Goal: Task Accomplishment & Management: Complete application form

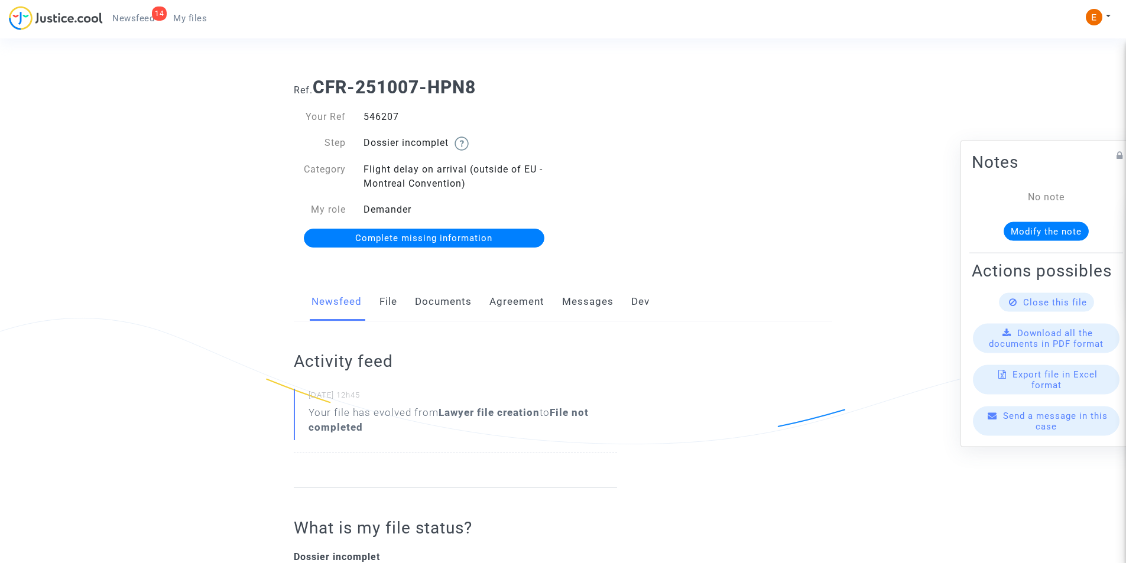
click at [446, 306] on link "Documents" at bounding box center [443, 302] width 57 height 39
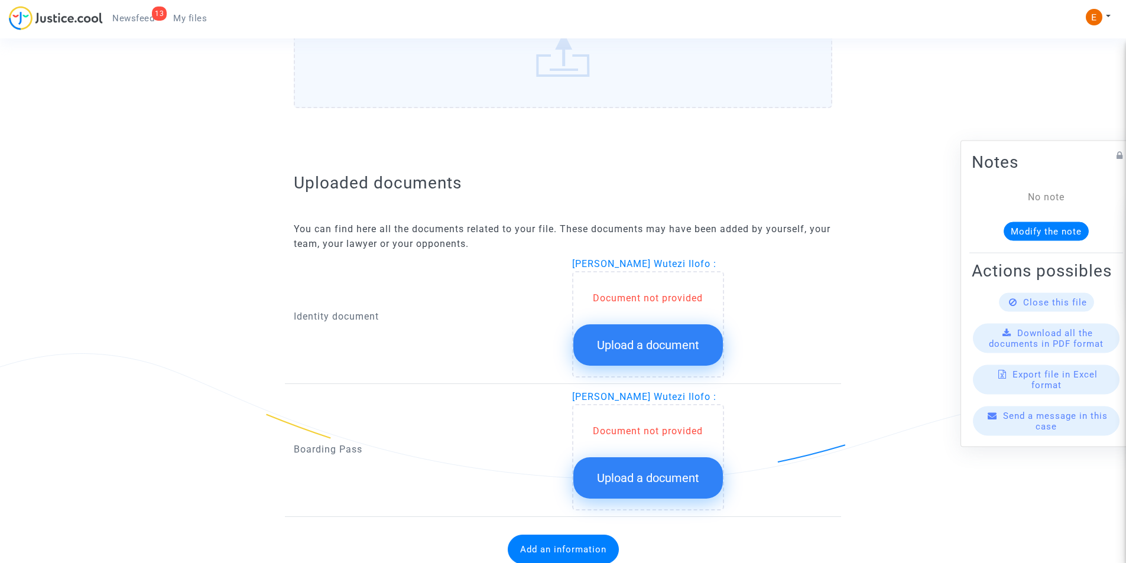
scroll to position [634, 0]
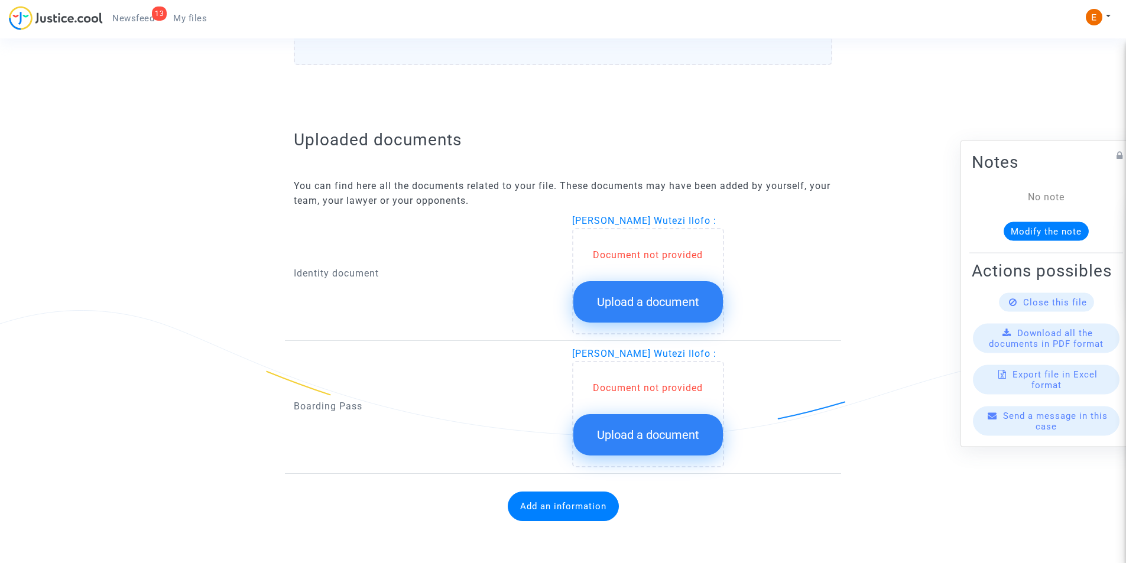
click at [634, 291] on button "Upload a document" at bounding box center [648, 301] width 150 height 41
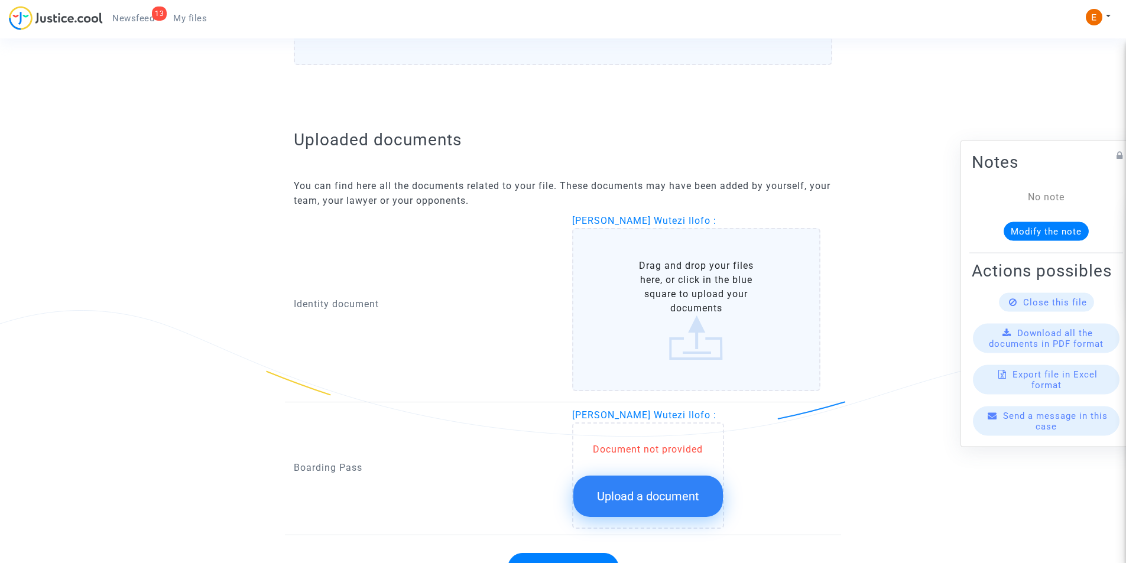
click at [693, 316] on label "Drag and drop your files here, or click in the blue square to upload your docum…" at bounding box center [696, 309] width 249 height 163
click at [0, 0] on input "Drag and drop your files here, or click in the blue square to upload your docum…" at bounding box center [0, 0] width 0 height 0
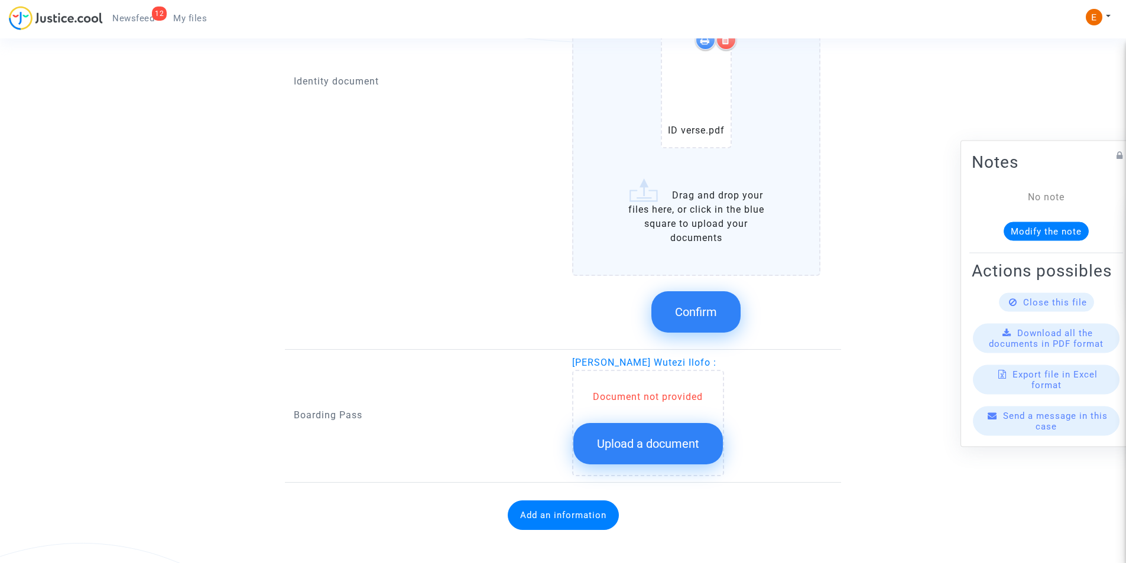
scroll to position [1036, 0]
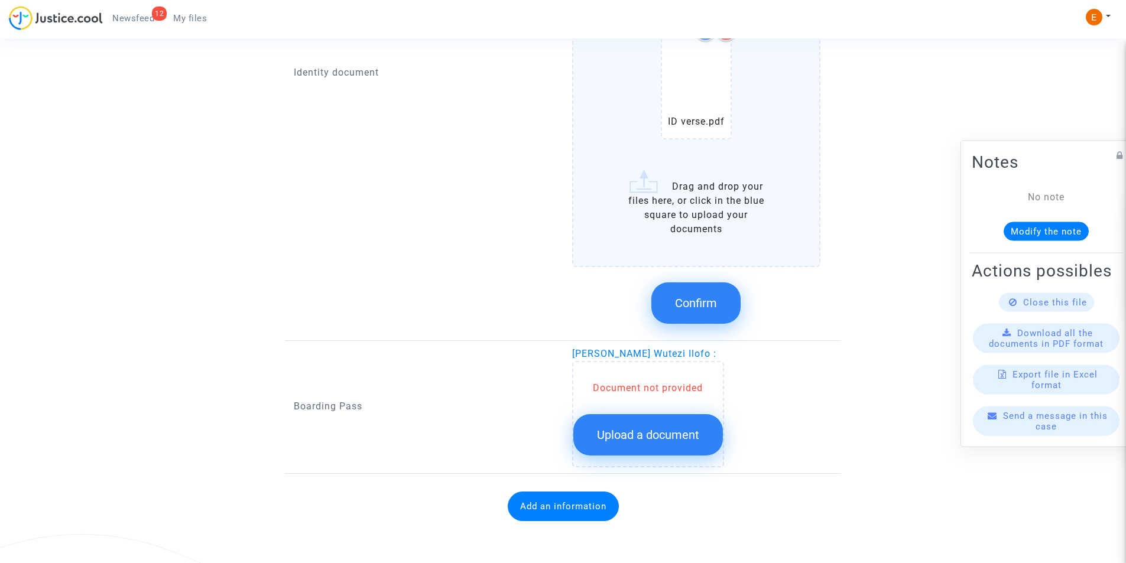
click at [719, 296] on button "Confirm" at bounding box center [696, 303] width 89 height 41
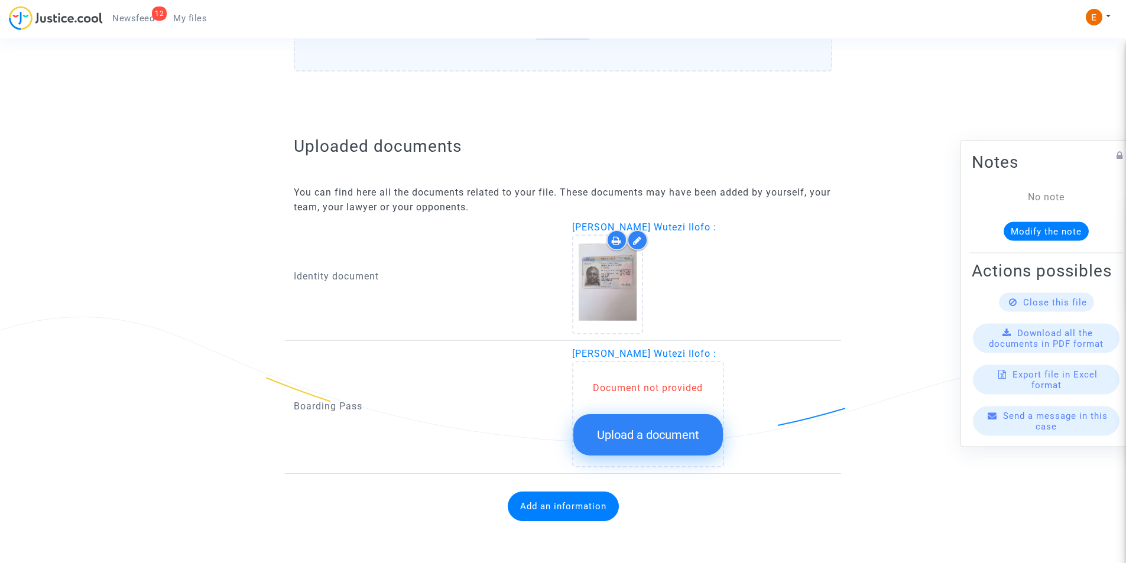
click at [686, 426] on button "Upload a document" at bounding box center [648, 434] width 150 height 41
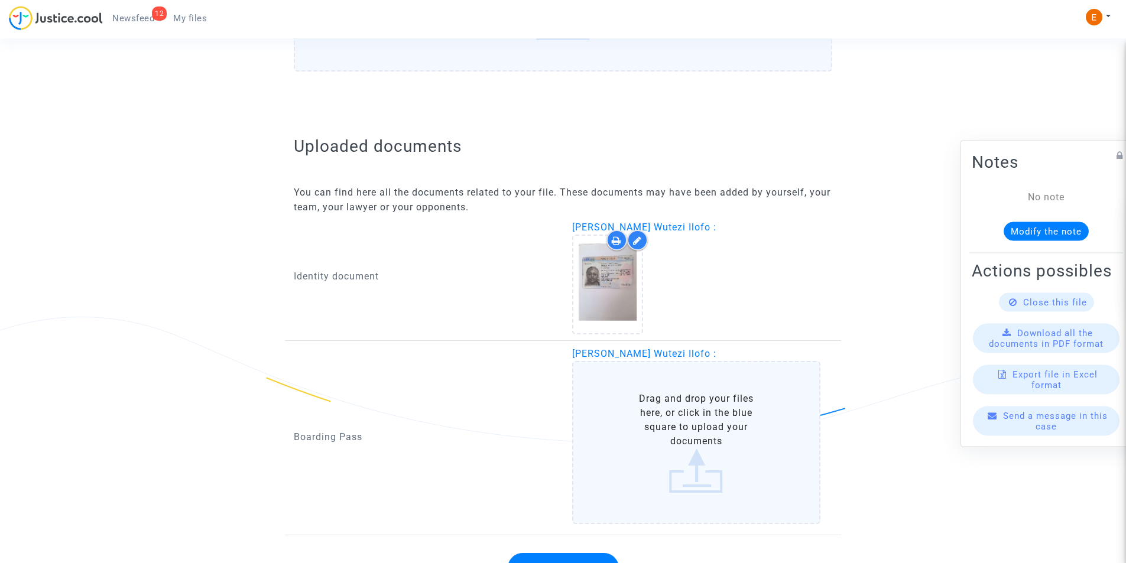
click at [692, 479] on label "Drag and drop your files here, or click in the blue square to upload your docum…" at bounding box center [696, 442] width 249 height 163
click at [0, 0] on input "Drag and drop your files here, or click in the blue square to upload your docum…" at bounding box center [0, 0] width 0 height 0
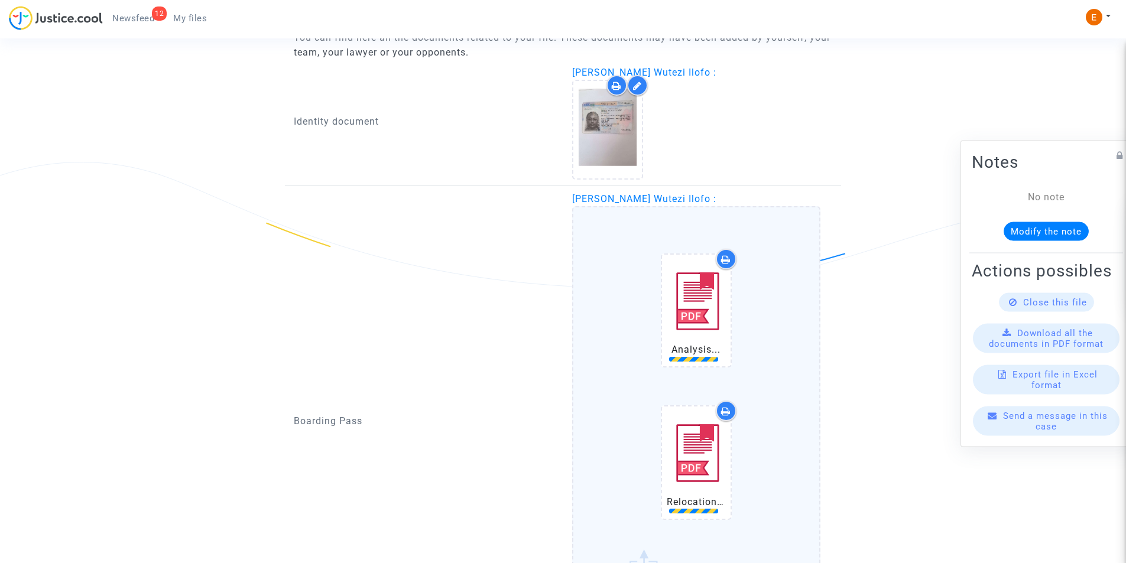
scroll to position [968, 0]
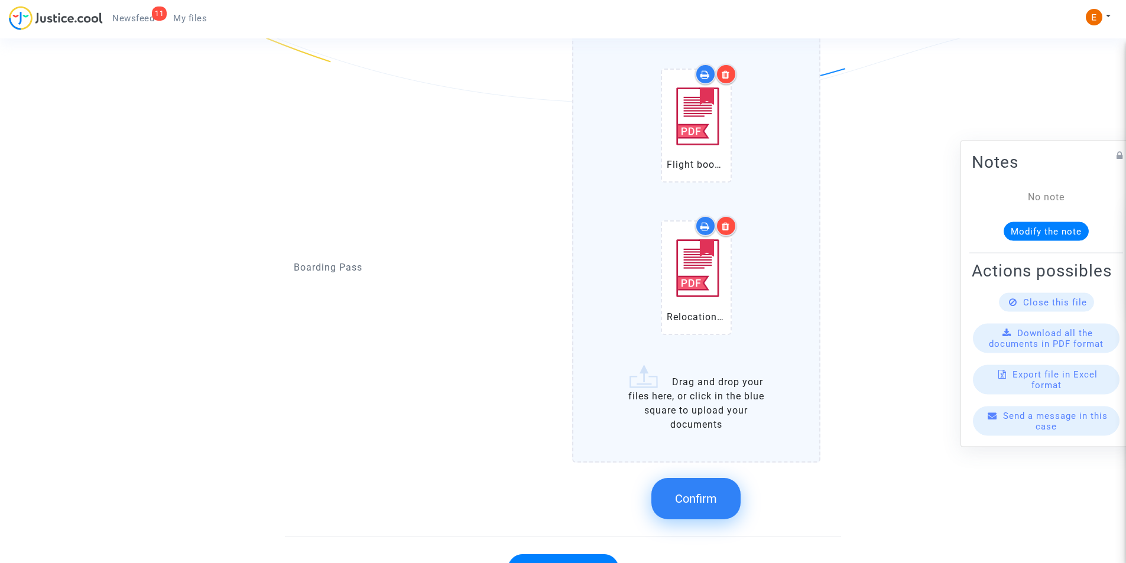
click at [712, 501] on span "Confirm" at bounding box center [696, 499] width 42 height 14
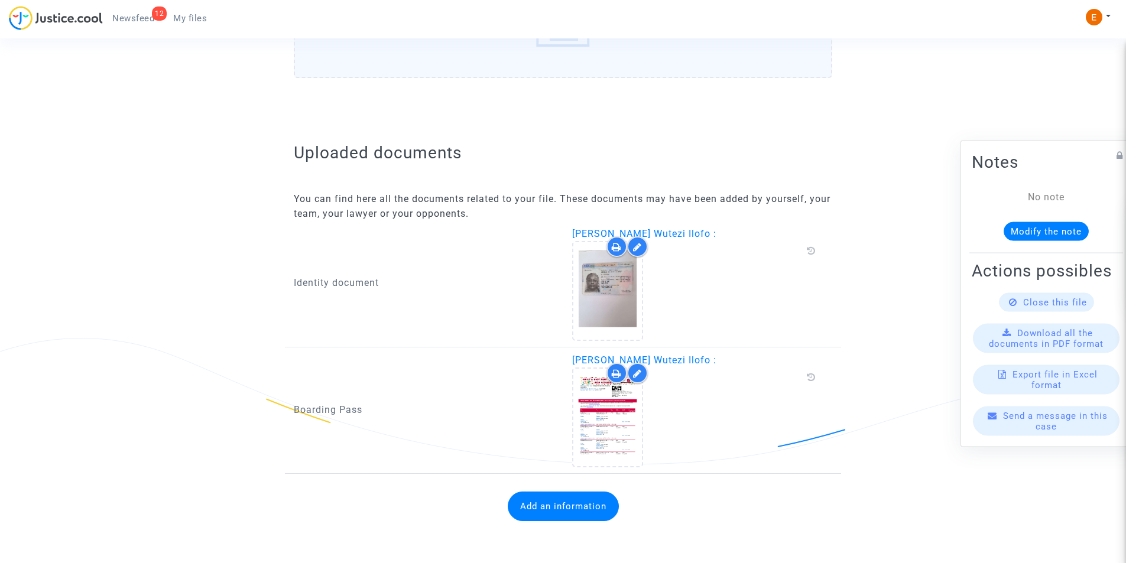
click at [141, 21] on span "Newsfeed" at bounding box center [133, 18] width 42 height 11
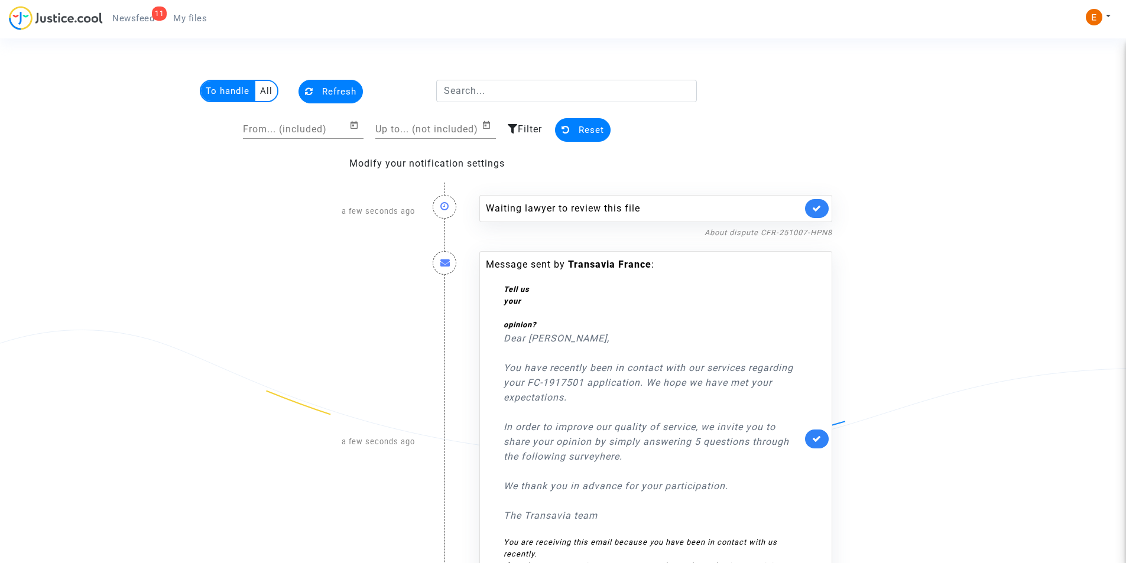
click at [192, 18] on span "My files" at bounding box center [190, 18] width 34 height 11
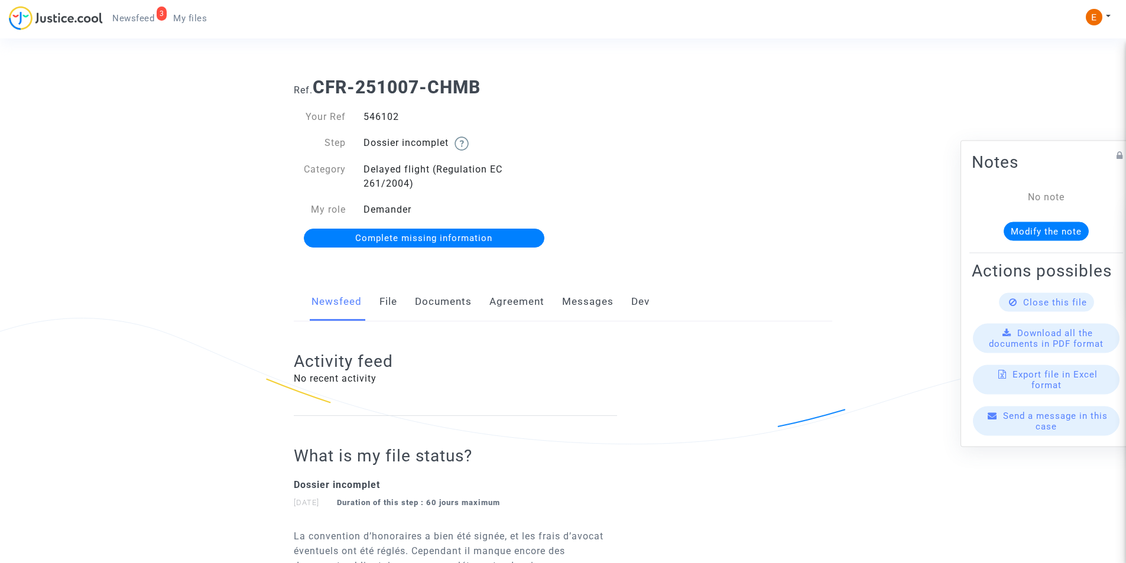
click at [373, 304] on div "Newsfeed File Documents Agreement Messages Dev" at bounding box center [563, 303] width 539 height 40
click at [375, 304] on div "Newsfeed File Documents Agreement Messages Dev" at bounding box center [563, 303] width 539 height 40
click at [381, 302] on link "File" at bounding box center [389, 302] width 18 height 39
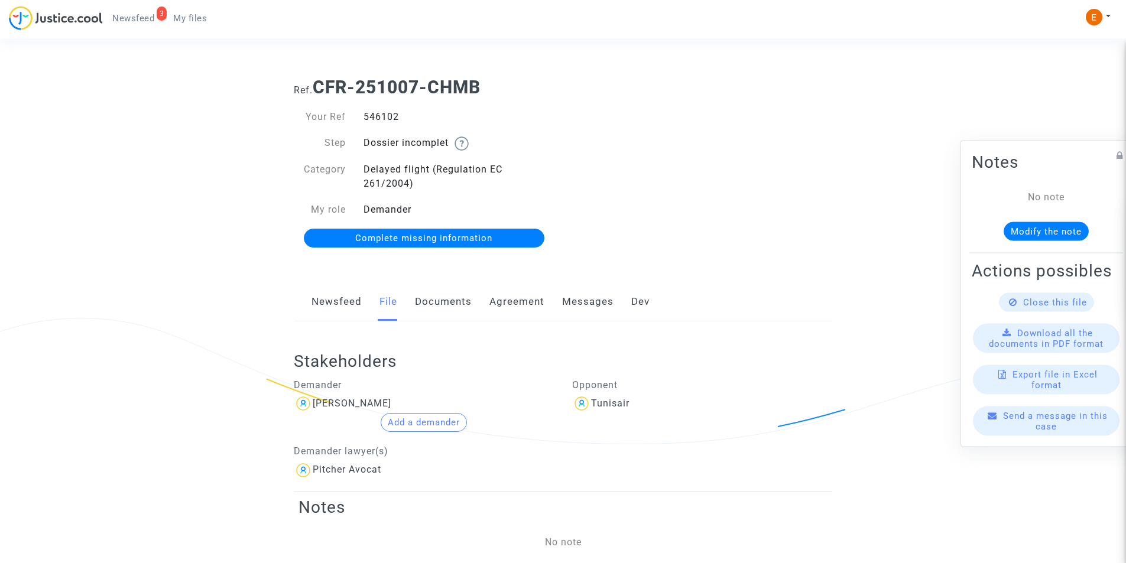
click at [433, 308] on link "Documents" at bounding box center [443, 302] width 57 height 39
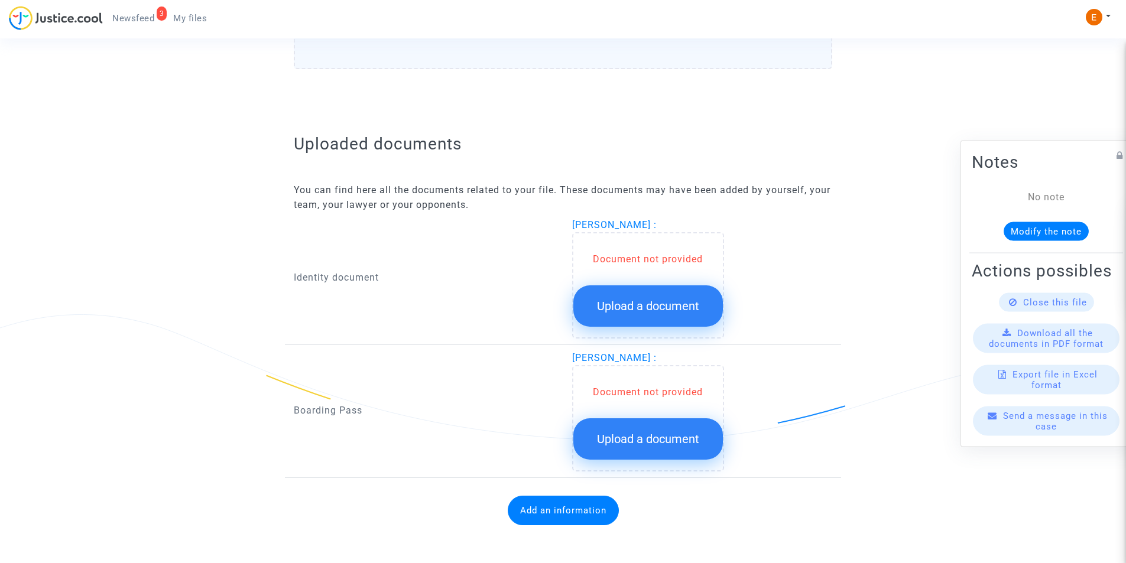
scroll to position [634, 0]
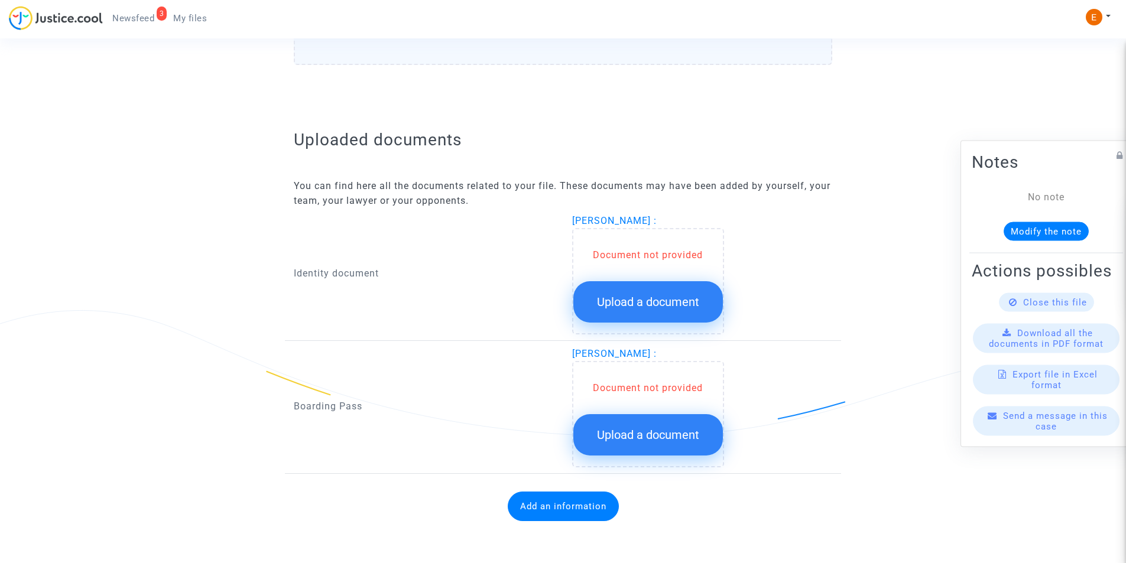
click at [636, 300] on span "Upload a document" at bounding box center [648, 302] width 102 height 14
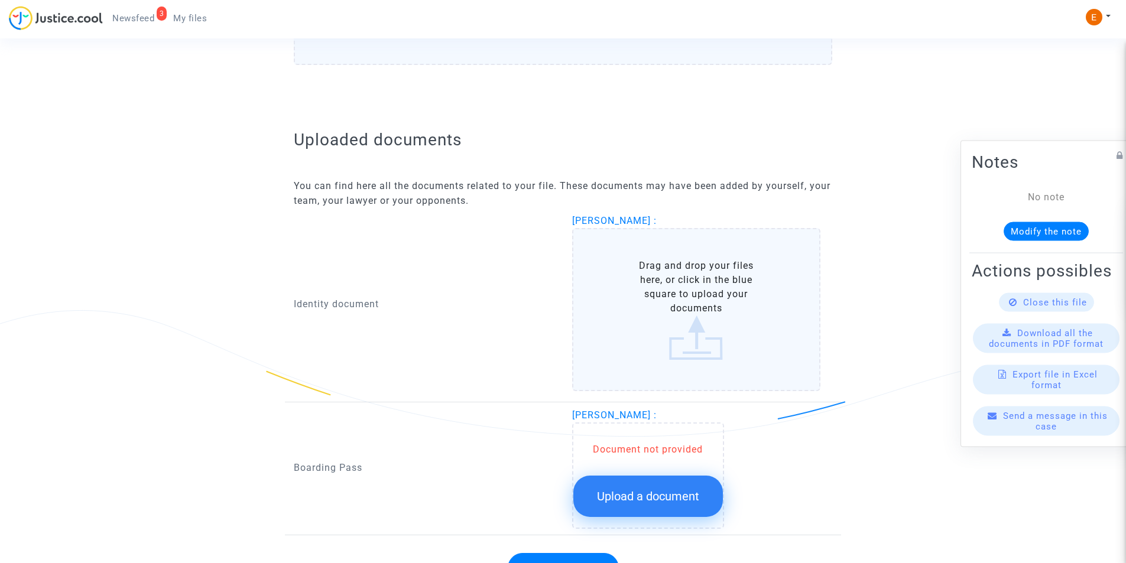
click at [701, 326] on label "Drag and drop your files here, or click in the blue square to upload your docum…" at bounding box center [696, 309] width 249 height 163
click at [0, 0] on input "Drag and drop your files here, or click in the blue square to upload your docum…" at bounding box center [0, 0] width 0 height 0
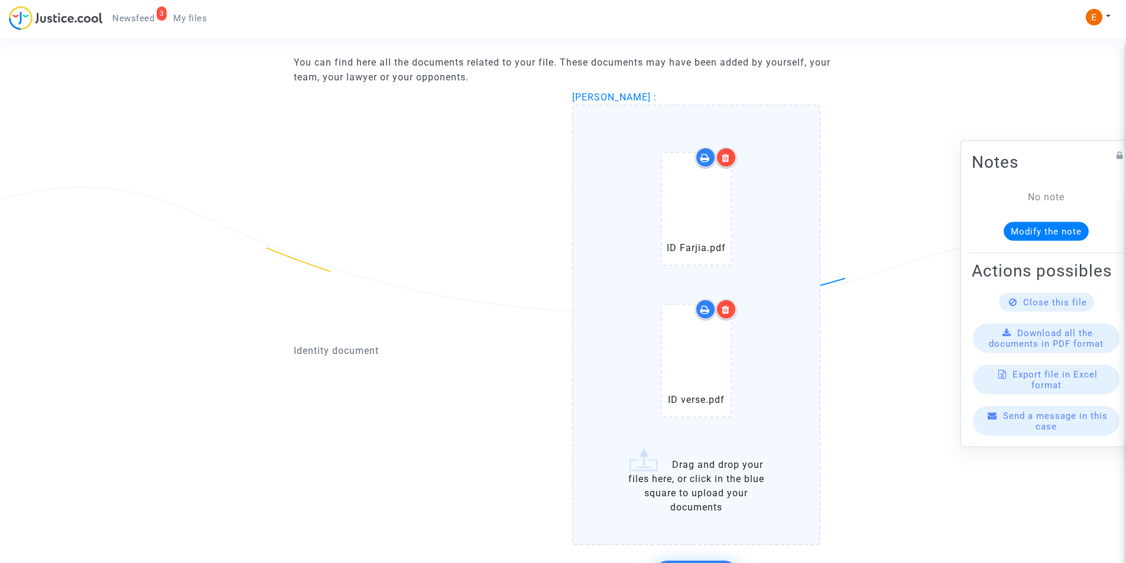
scroll to position [871, 0]
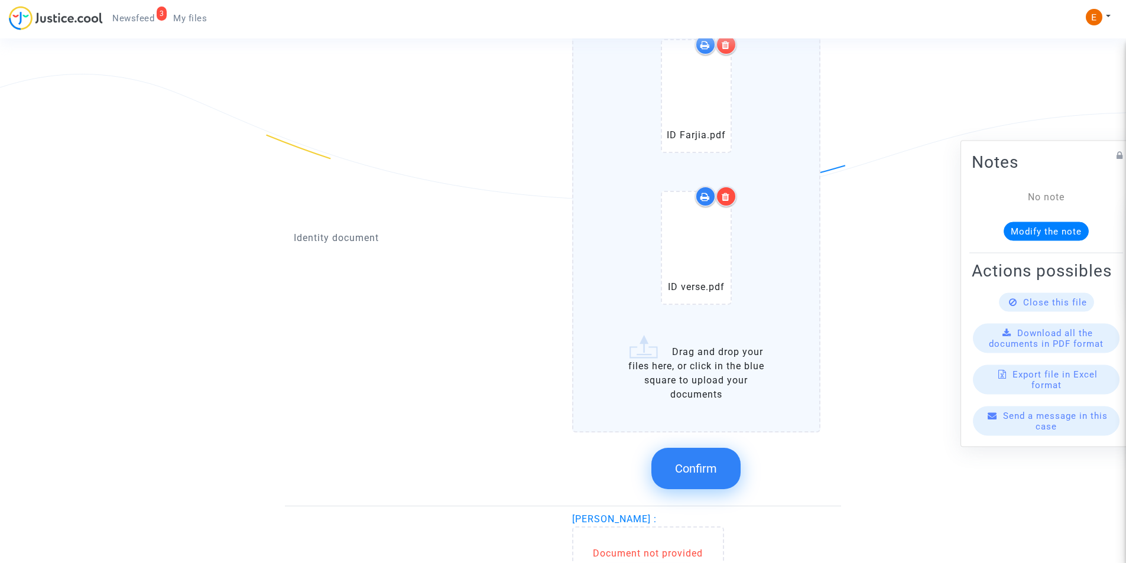
click at [711, 458] on button "Confirm" at bounding box center [696, 468] width 89 height 41
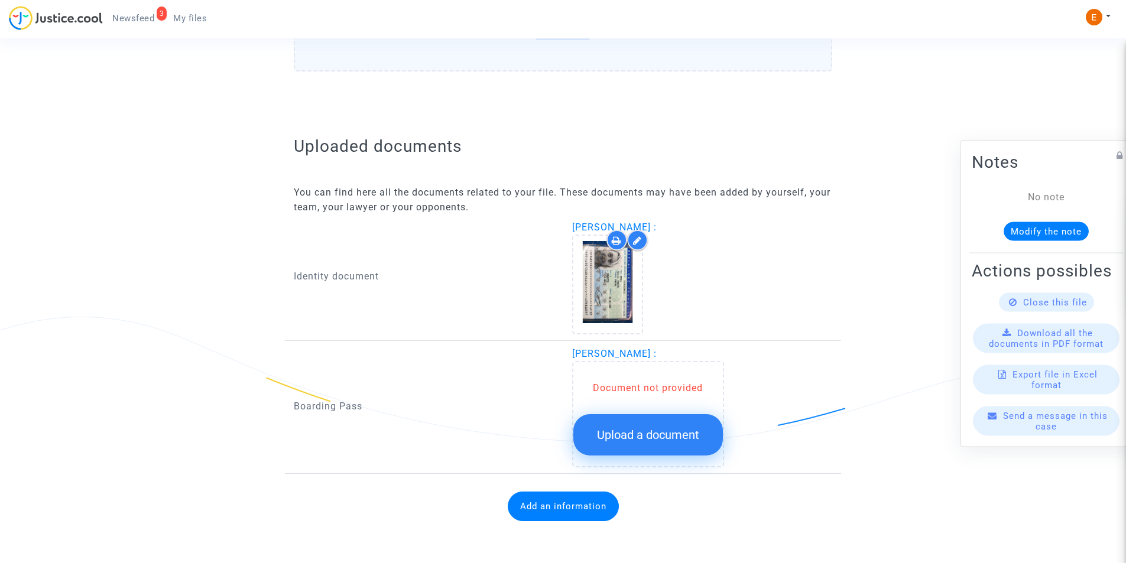
scroll to position [628, 0]
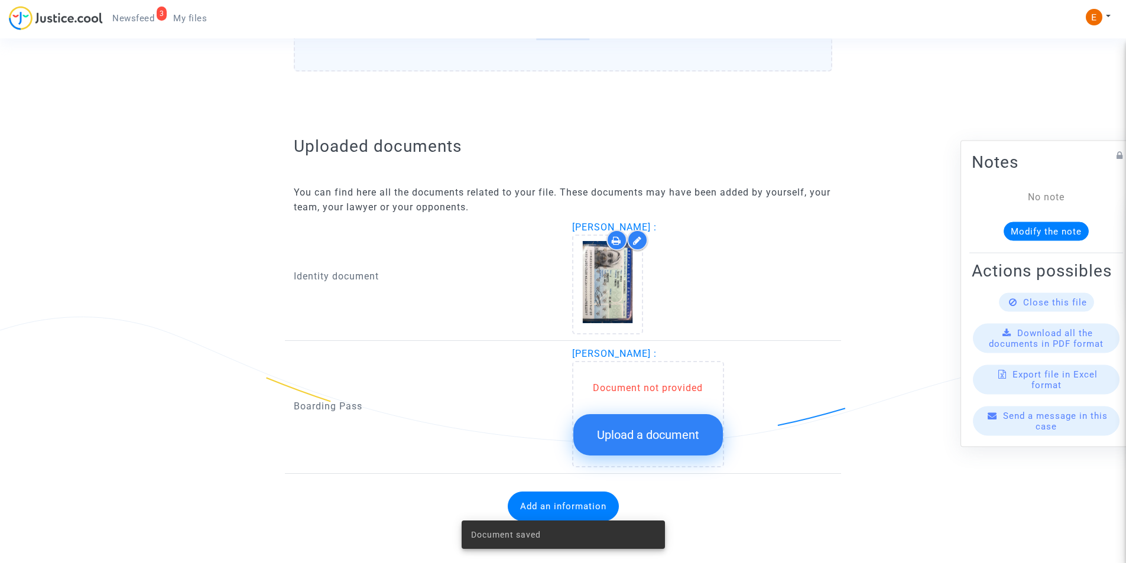
click at [663, 428] on span "Upload a document" at bounding box center [648, 435] width 102 height 14
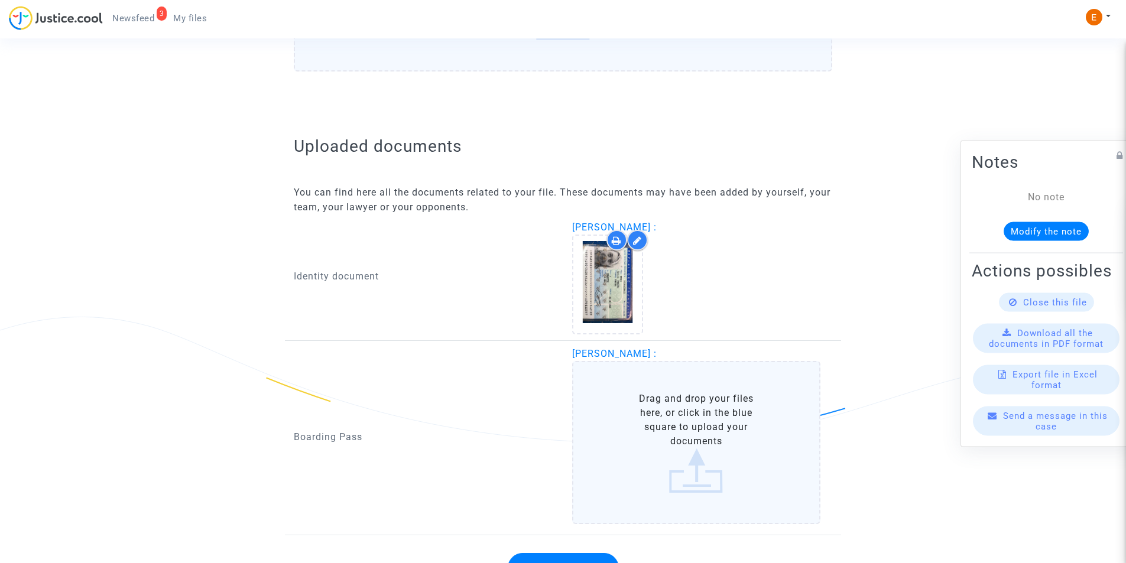
click at [694, 430] on label "Drag and drop your files here, or click in the blue square to upload your docum…" at bounding box center [696, 442] width 249 height 163
click at [0, 0] on input "Drag and drop your files here, or click in the blue square to upload your docum…" at bounding box center [0, 0] width 0 height 0
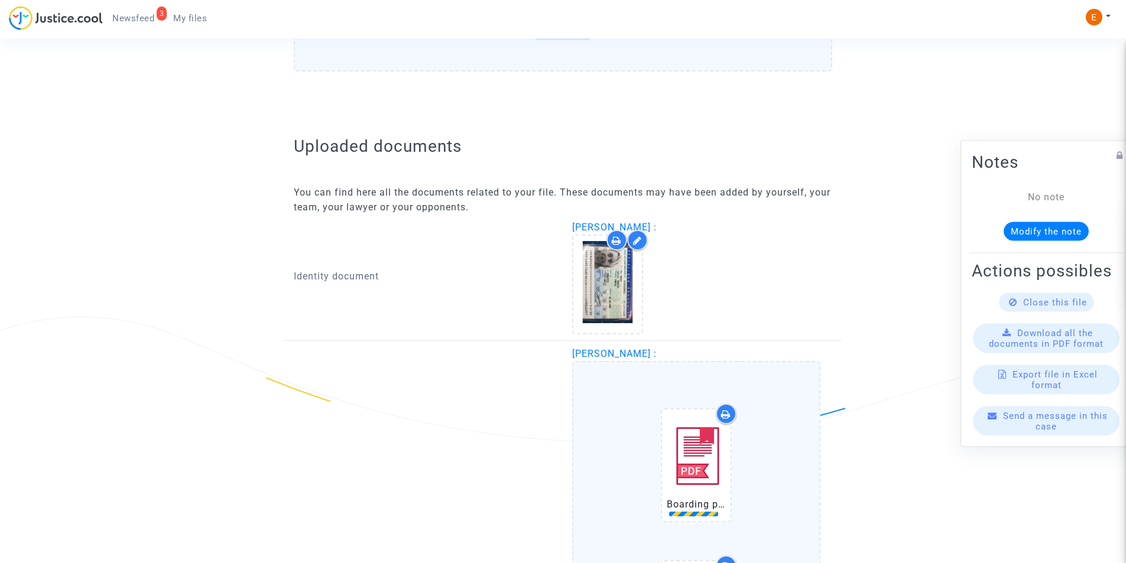
scroll to position [968, 0]
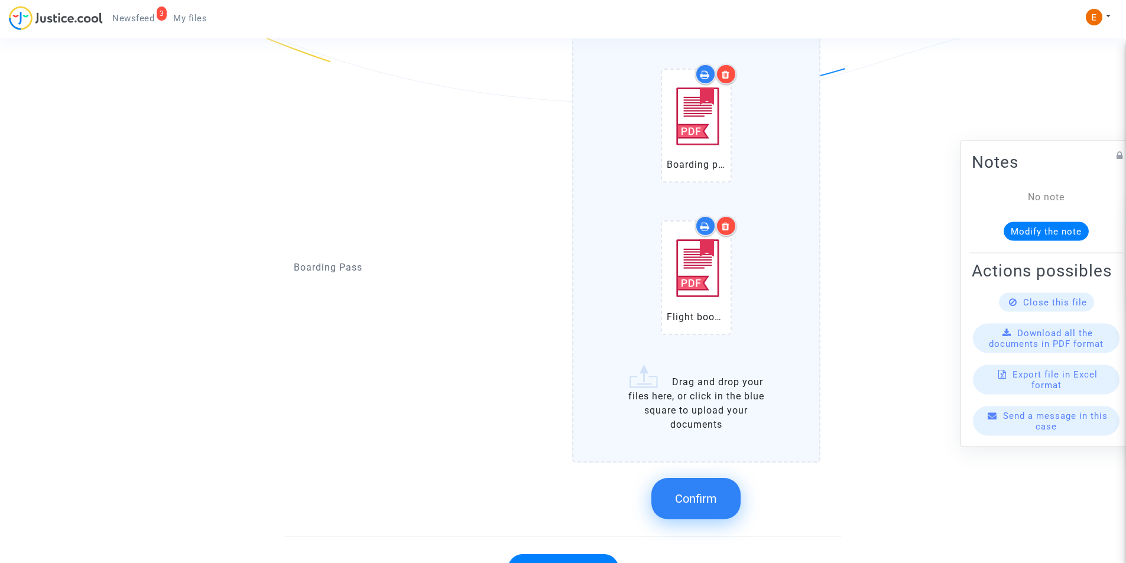
click at [679, 494] on span "Confirm" at bounding box center [696, 499] width 42 height 14
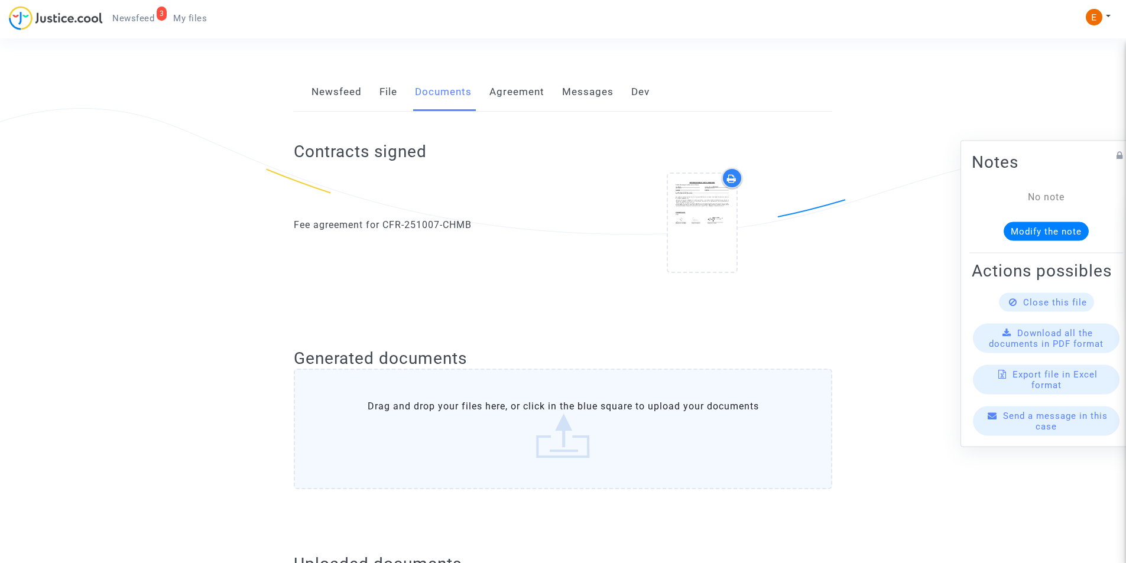
scroll to position [208, 0]
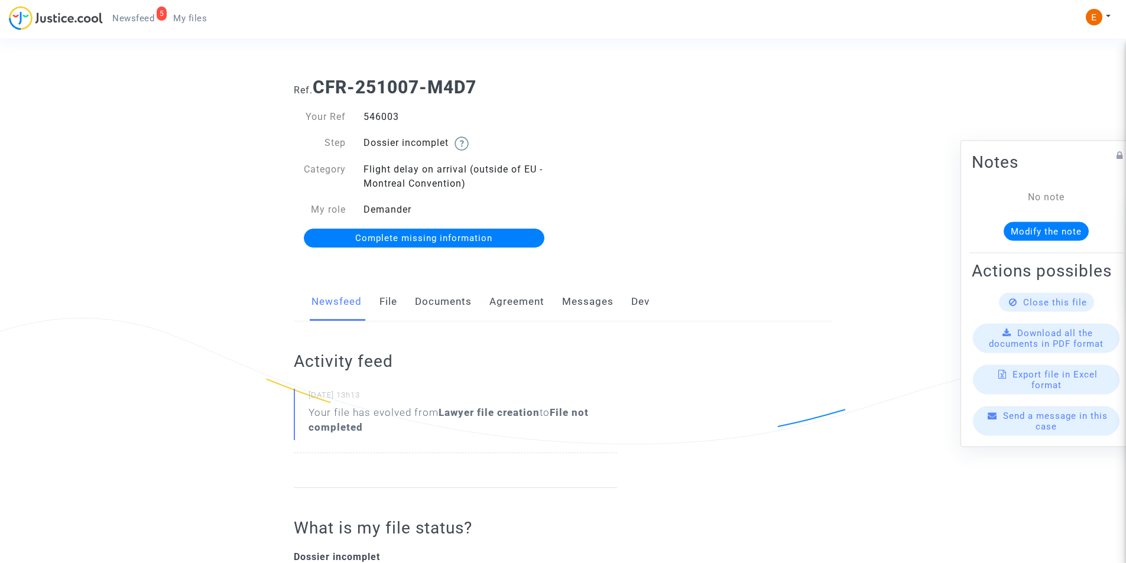
click at [430, 300] on link "Documents" at bounding box center [443, 302] width 57 height 39
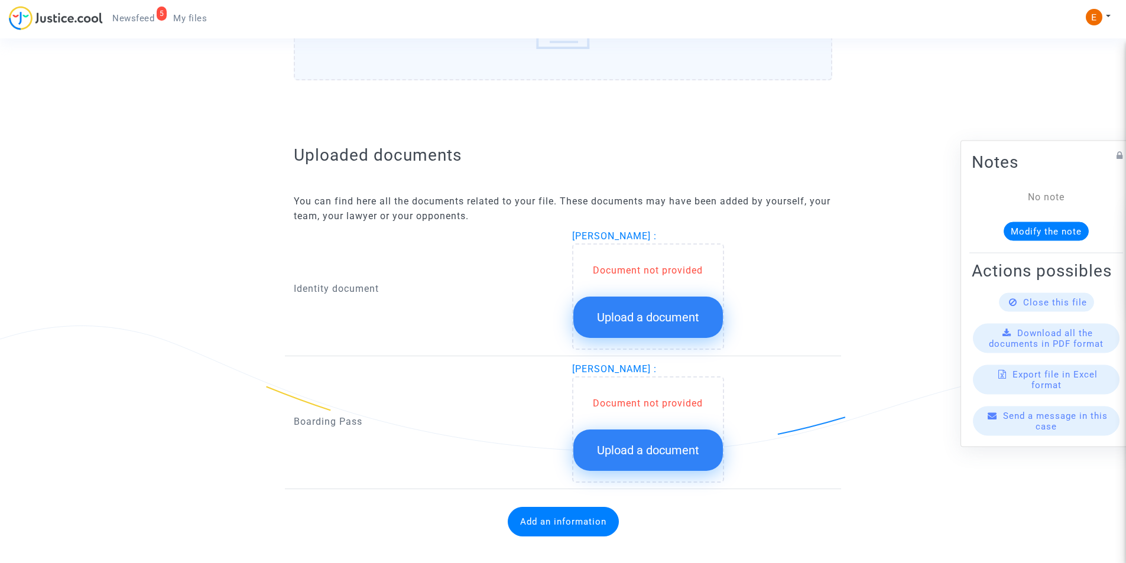
scroll to position [634, 0]
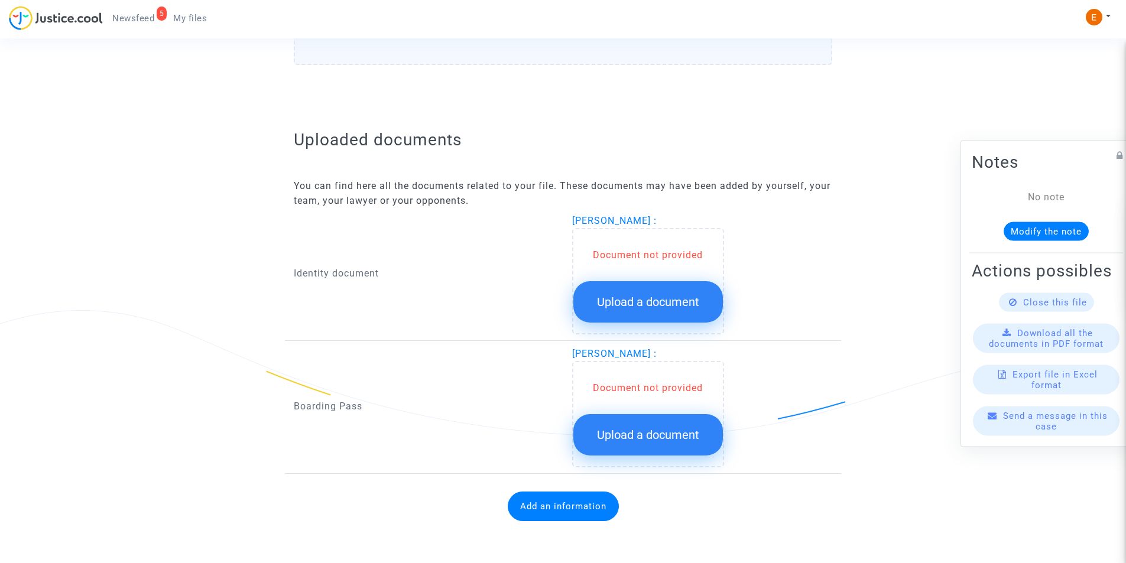
click at [651, 286] on button "Upload a document" at bounding box center [648, 301] width 150 height 41
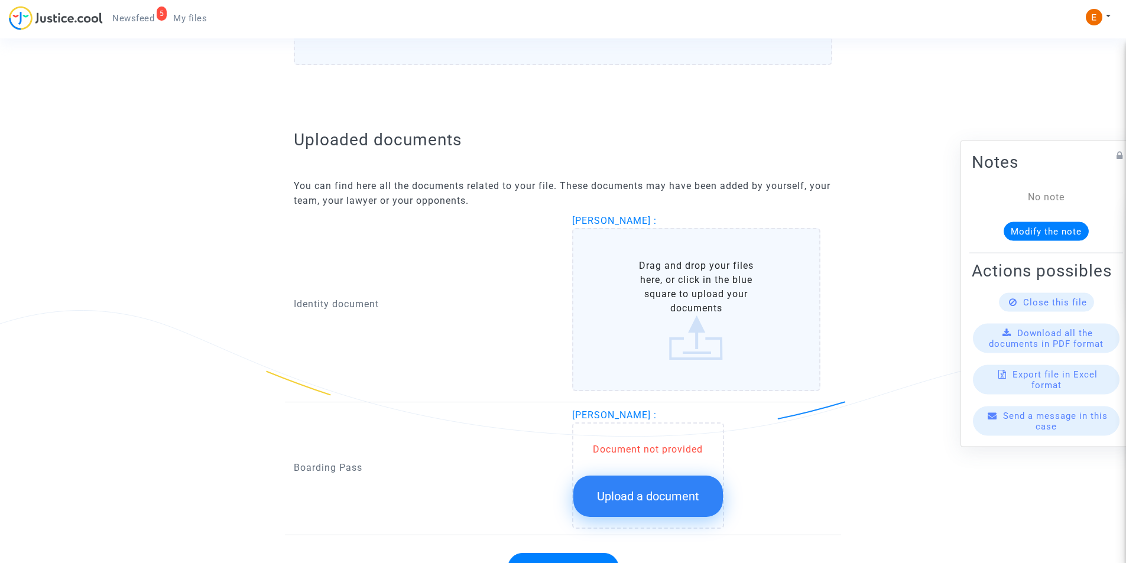
click at [696, 326] on label "Drag and drop your files here, or click in the blue square to upload your docum…" at bounding box center [696, 309] width 249 height 163
click at [0, 0] on input "Drag and drop your files here, or click in the blue square to upload your docum…" at bounding box center [0, 0] width 0 height 0
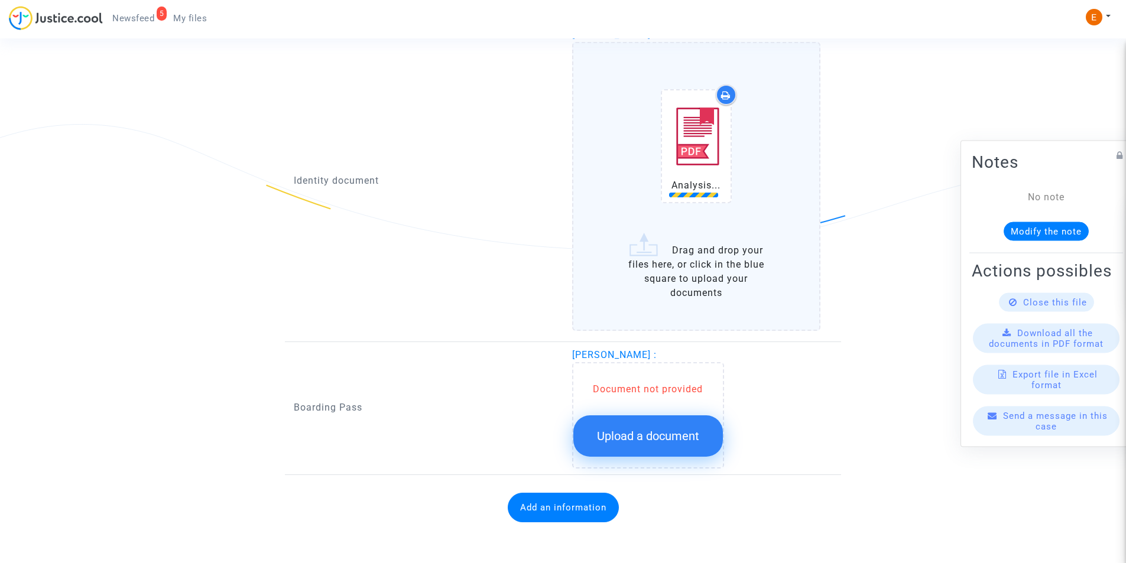
scroll to position [822, 0]
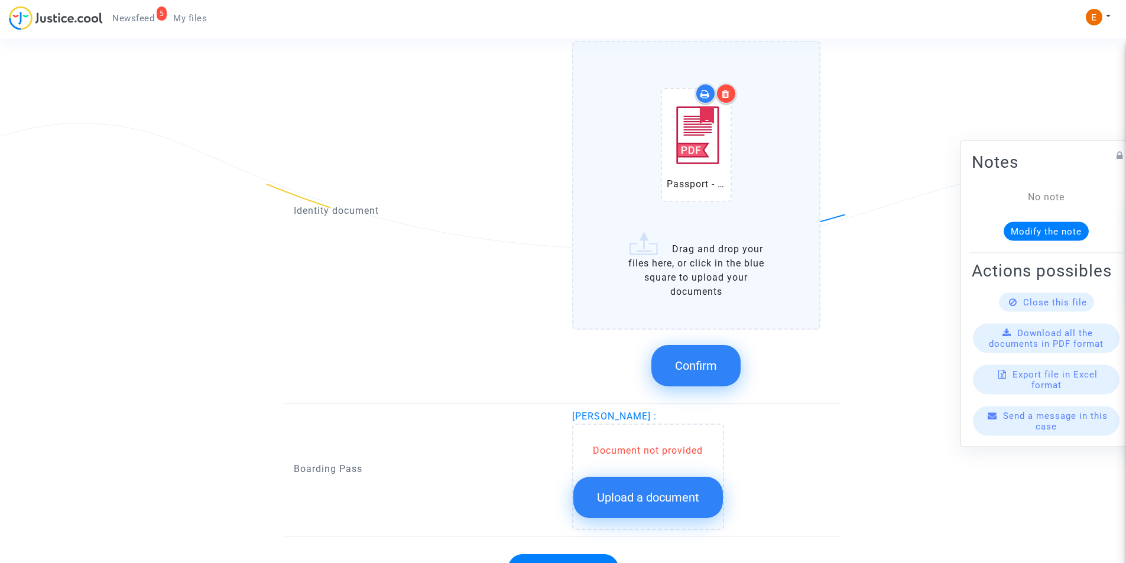
click at [723, 355] on button "Confirm" at bounding box center [696, 365] width 89 height 41
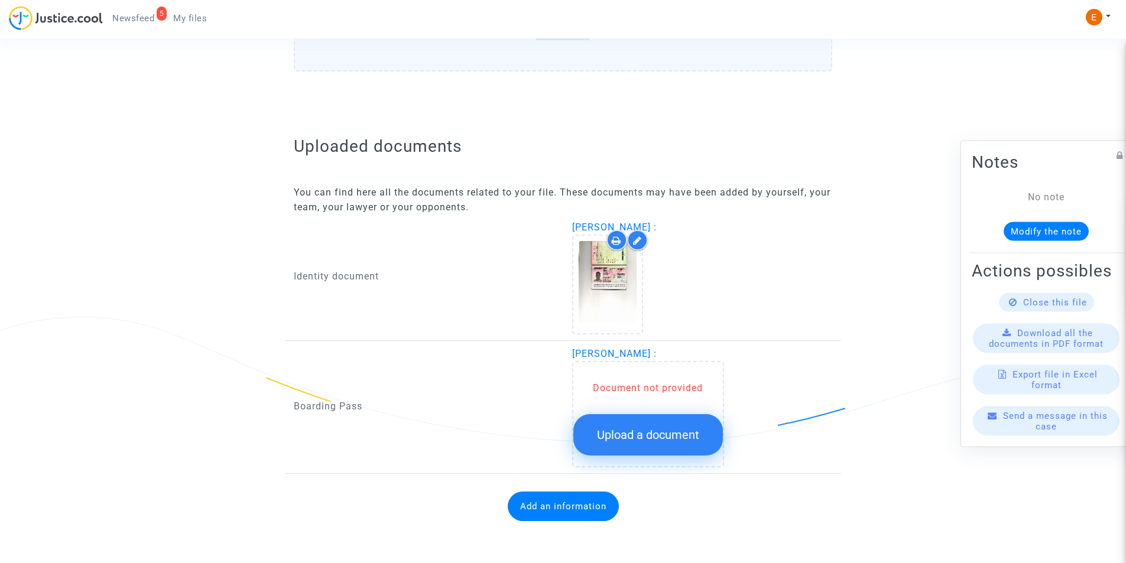
scroll to position [628, 0]
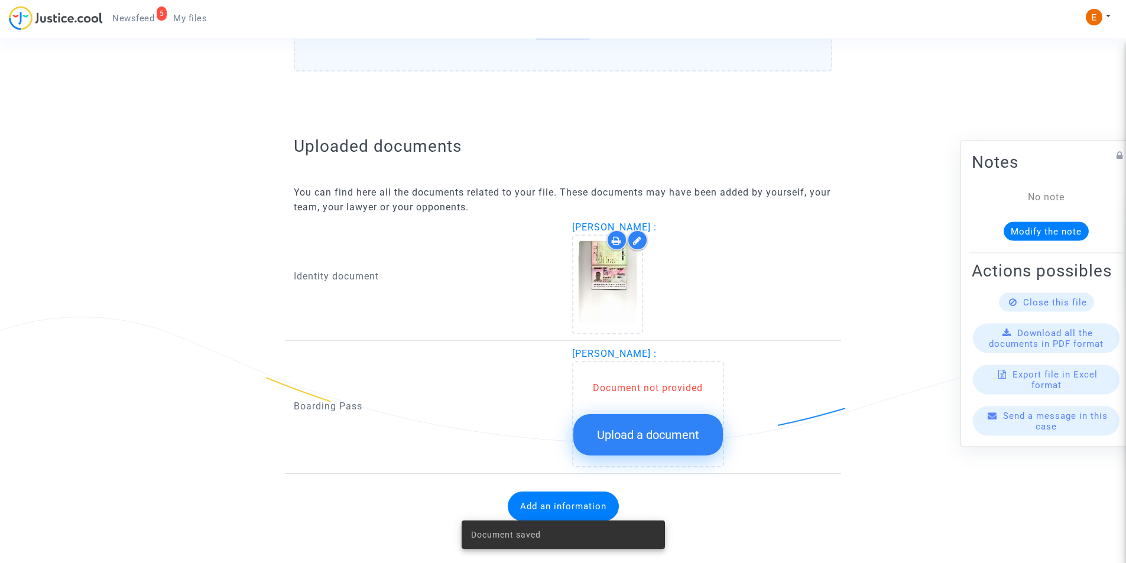
click at [670, 438] on span "Upload a document" at bounding box center [648, 435] width 102 height 14
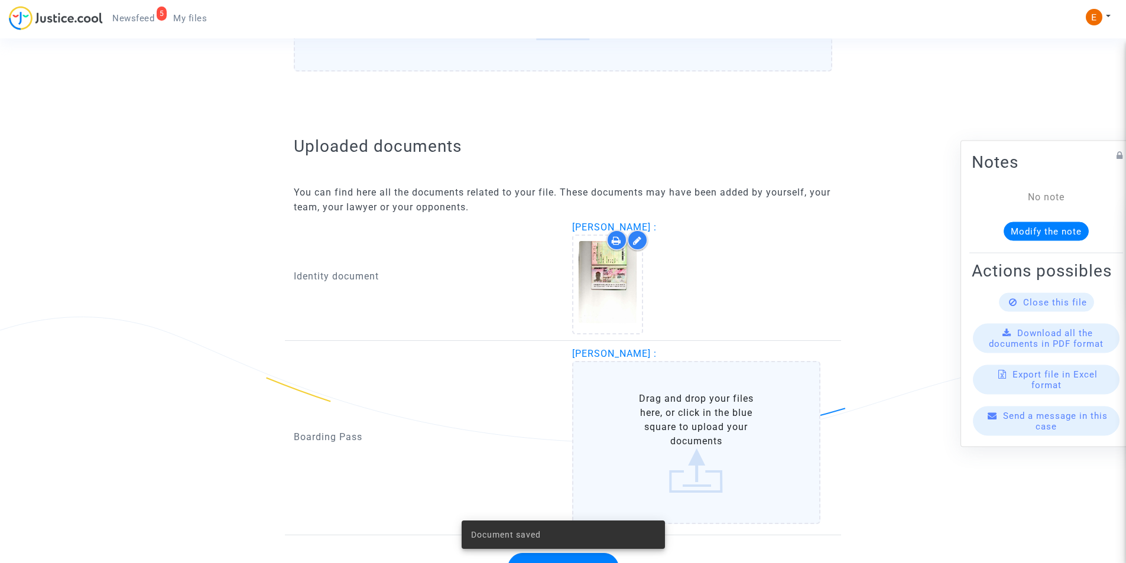
click at [672, 449] on label "Drag and drop your files here, or click in the blue square to upload your docum…" at bounding box center [696, 442] width 249 height 163
click at [0, 0] on input "Drag and drop your files here, or click in the blue square to upload your docum…" at bounding box center [0, 0] width 0 height 0
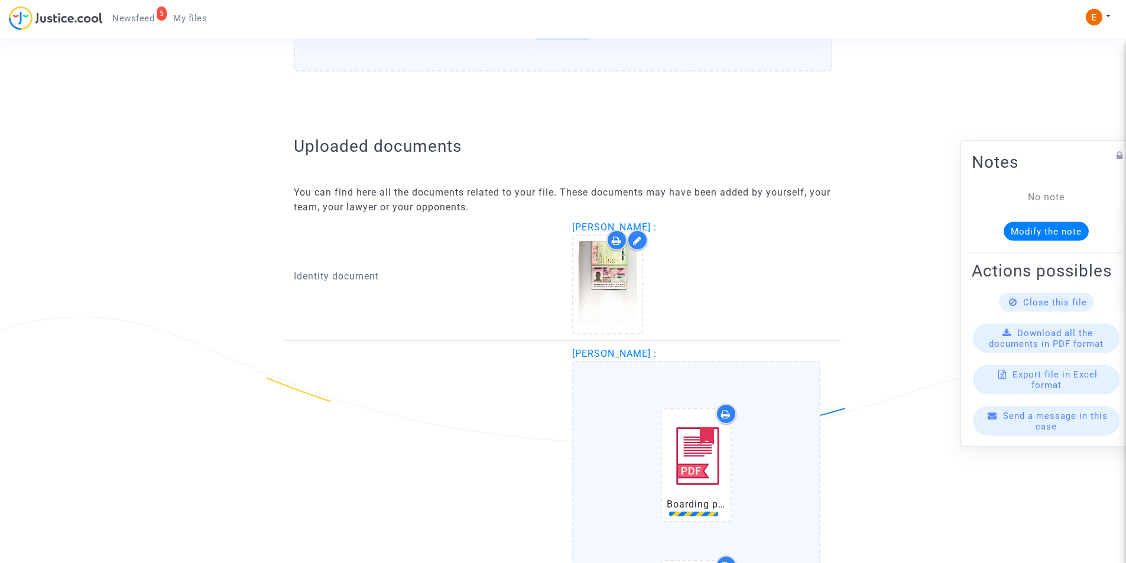
scroll to position [968, 0]
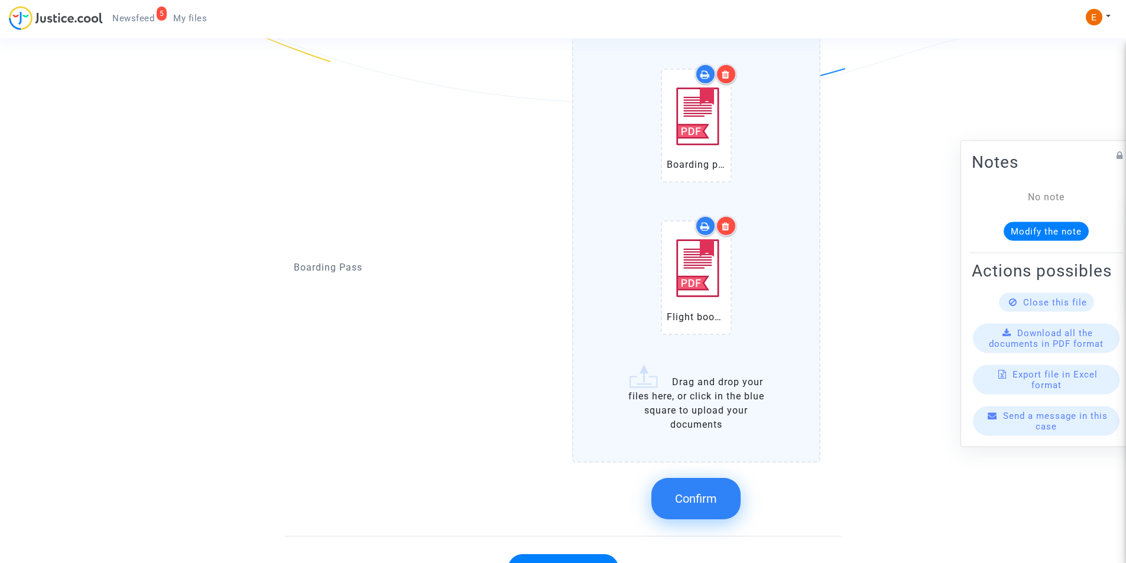
click at [712, 488] on button "Confirm" at bounding box center [696, 498] width 89 height 41
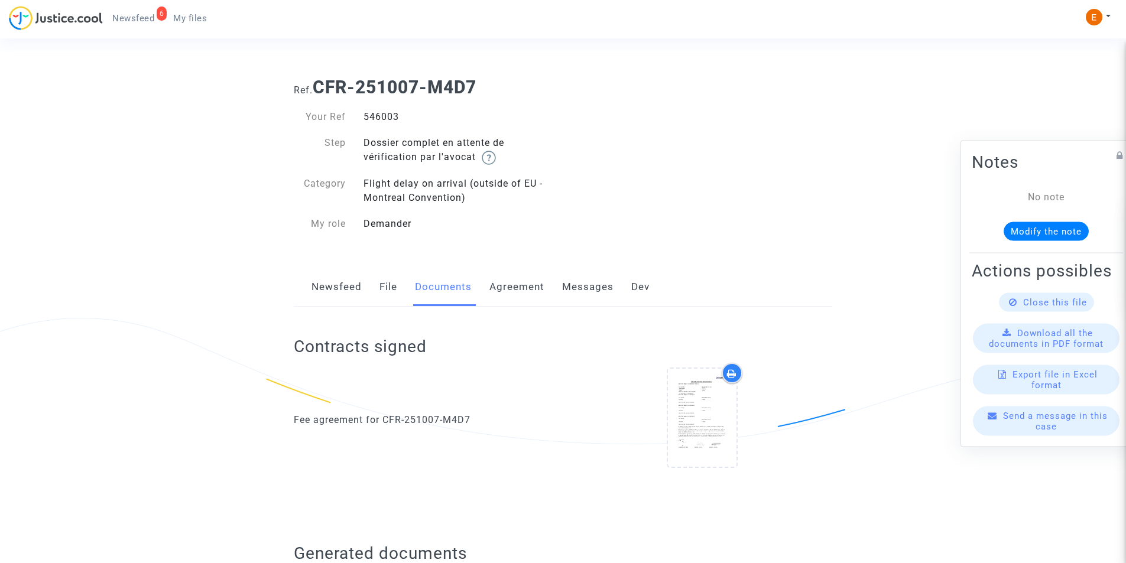
click at [137, 27] on div "6 Newsfeed My files" at bounding box center [113, 22] width 208 height 33
click at [137, 21] on span "Newsfeed" at bounding box center [133, 18] width 42 height 11
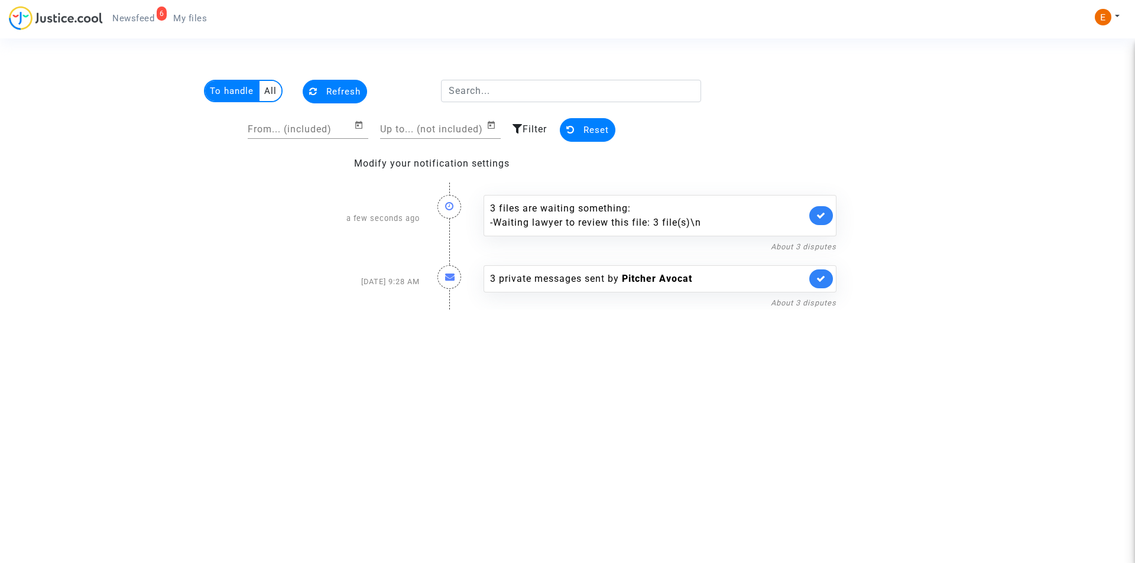
click at [197, 14] on span "My files" at bounding box center [190, 18] width 34 height 11
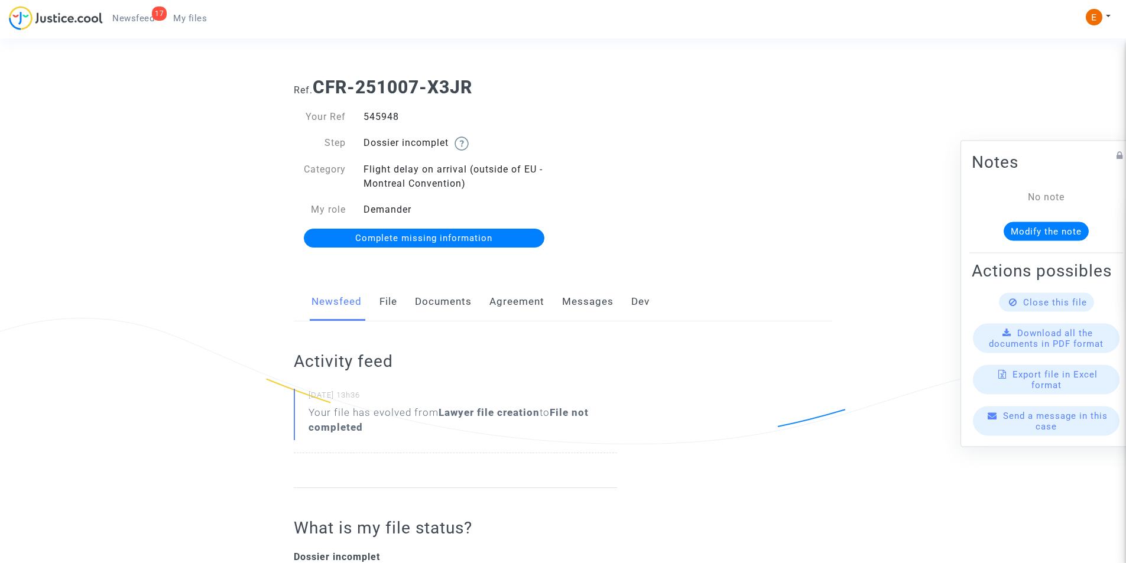
click at [442, 309] on link "Documents" at bounding box center [443, 302] width 57 height 39
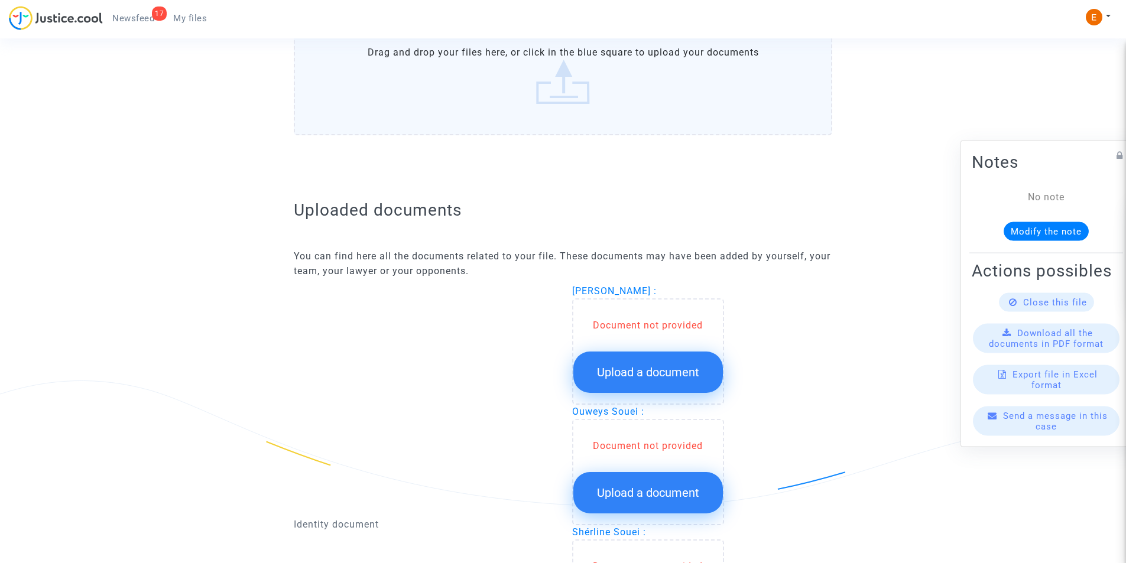
scroll to position [708, 0]
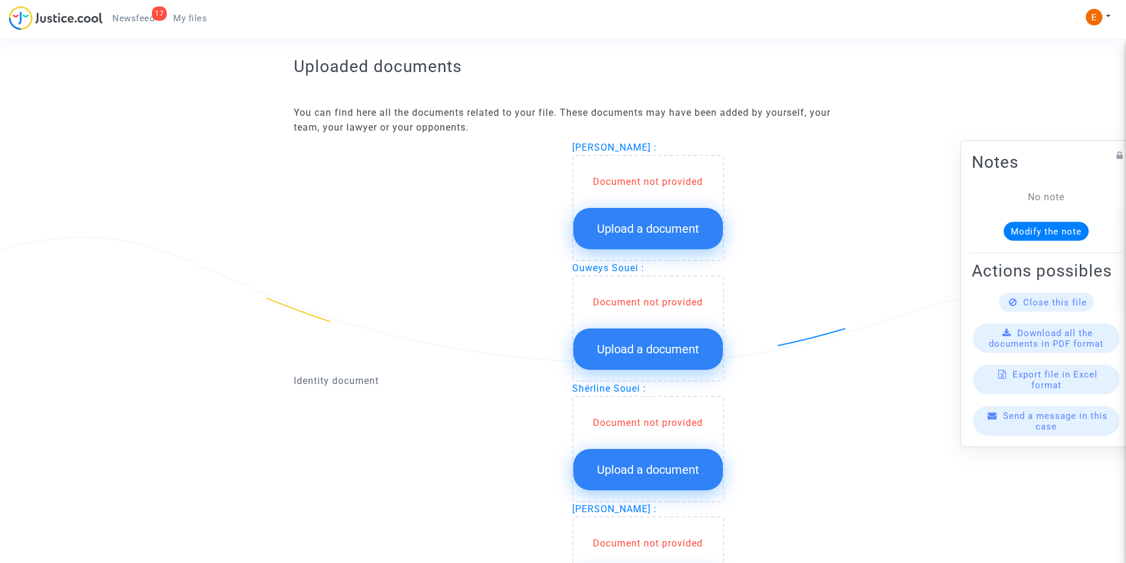
click at [653, 229] on span "Upload a document" at bounding box center [648, 229] width 102 height 14
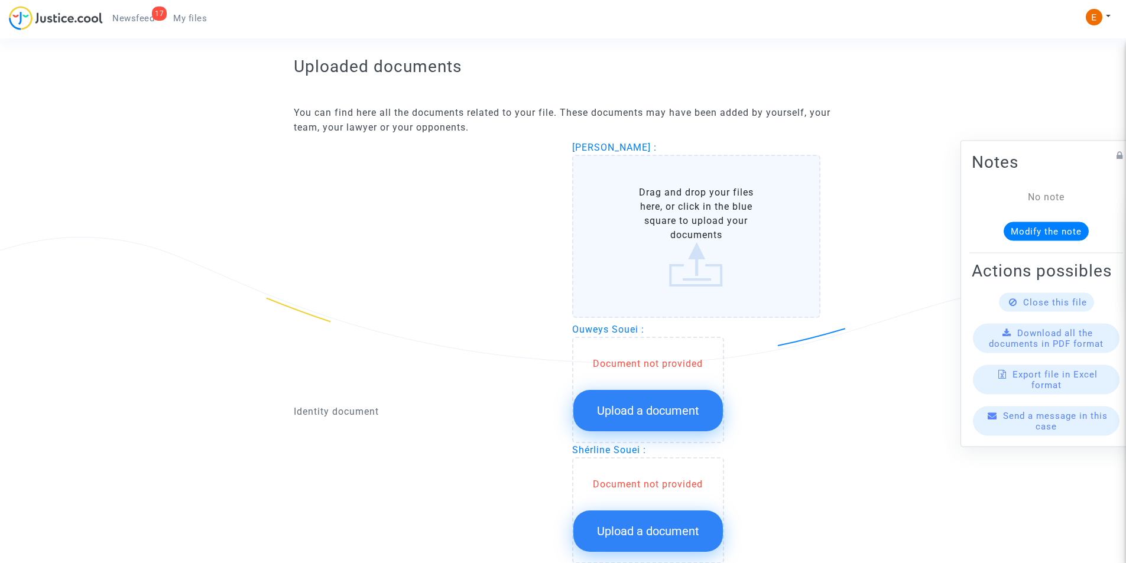
click at [683, 256] on label "Drag and drop your files here, or click in the blue square to upload your docum…" at bounding box center [696, 236] width 249 height 163
click at [0, 0] on input "Drag and drop your files here, or click in the blue square to upload your docum…" at bounding box center [0, 0] width 0 height 0
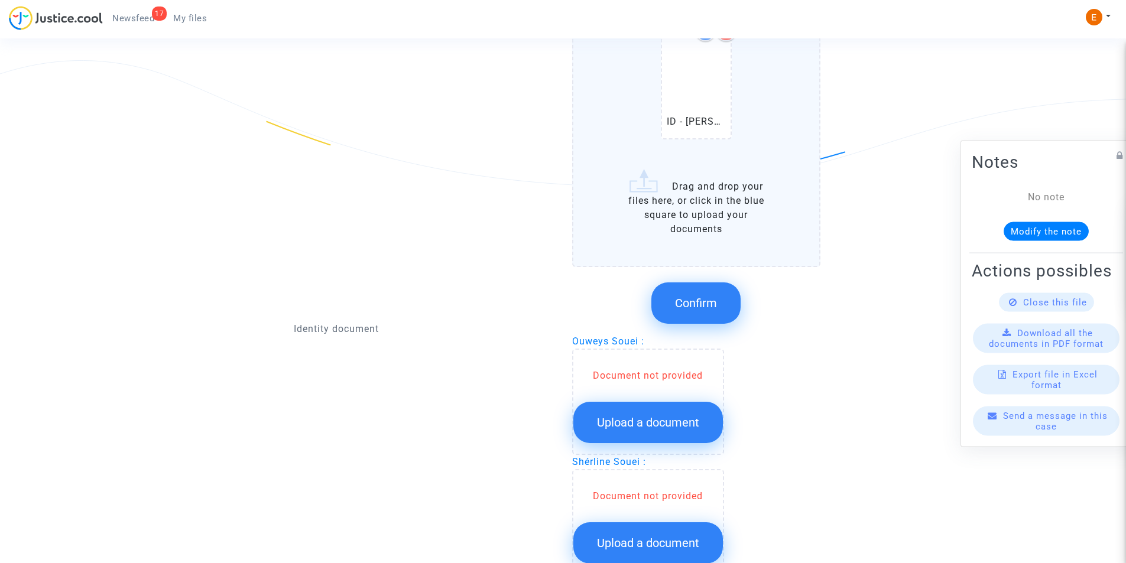
scroll to position [885, 0]
click at [685, 309] on span "Confirm" at bounding box center [696, 303] width 42 height 14
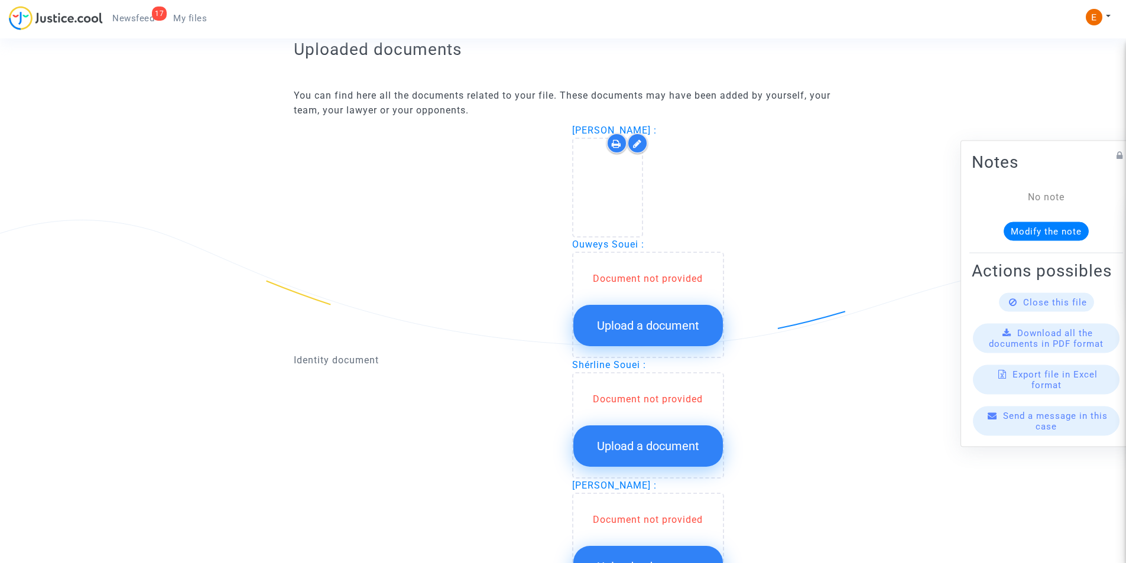
scroll to position [708, 0]
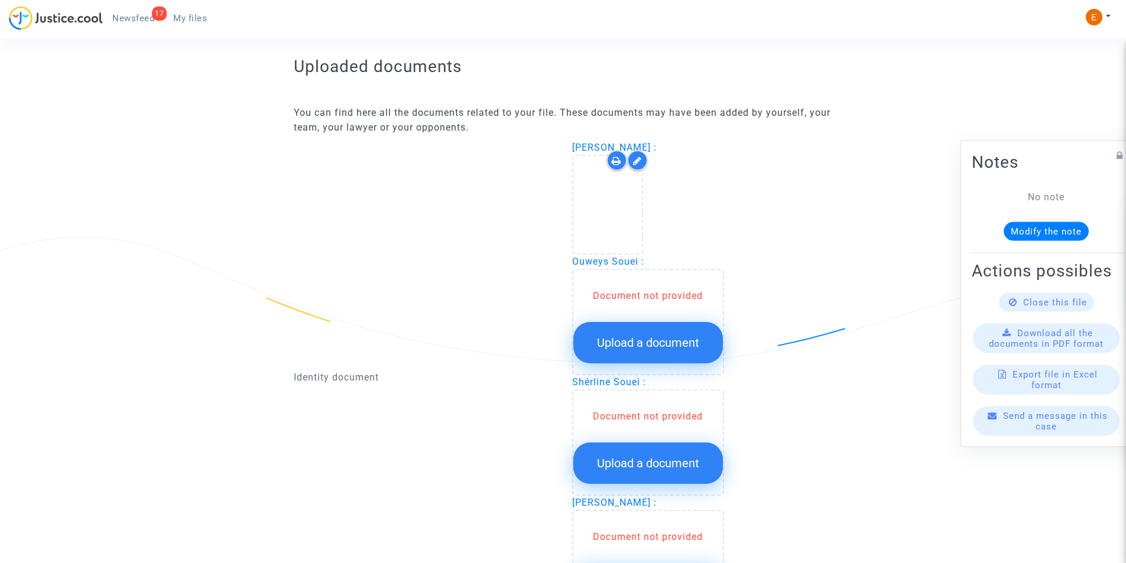
click at [659, 340] on span "Upload a document" at bounding box center [648, 343] width 102 height 14
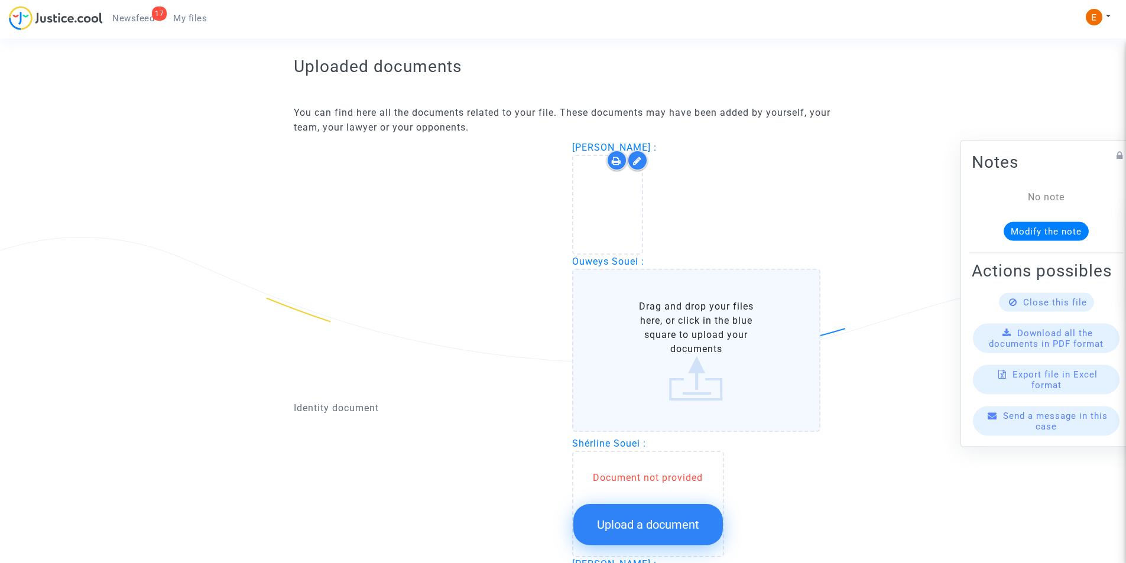
click at [688, 354] on label "Drag and drop your files here, or click in the blue square to upload your docum…" at bounding box center [696, 350] width 249 height 163
click at [0, 0] on input "Drag and drop your files here, or click in the blue square to upload your docum…" at bounding box center [0, 0] width 0 height 0
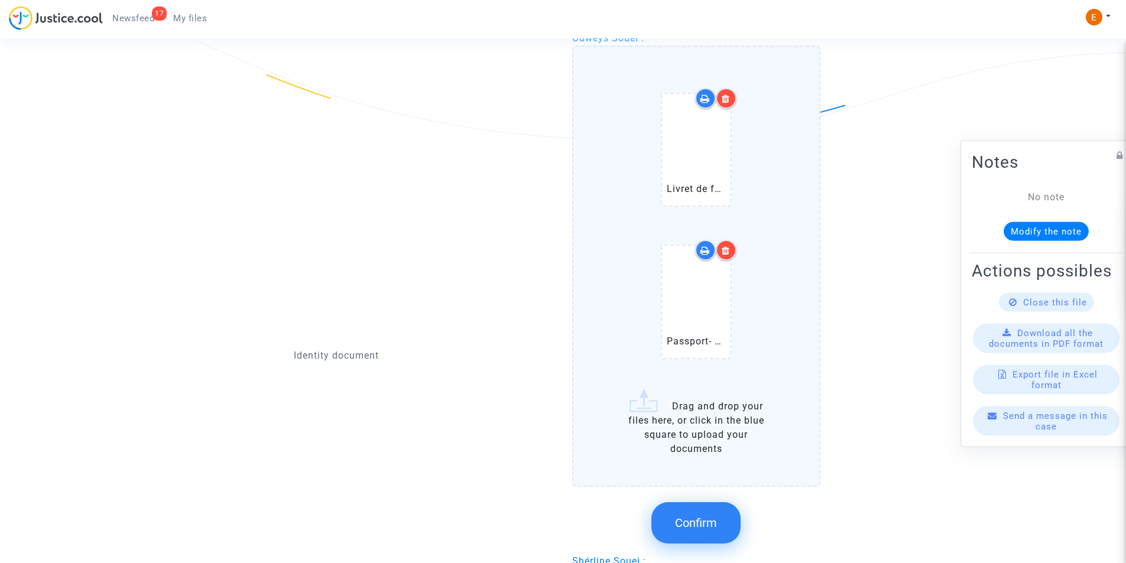
scroll to position [1003, 0]
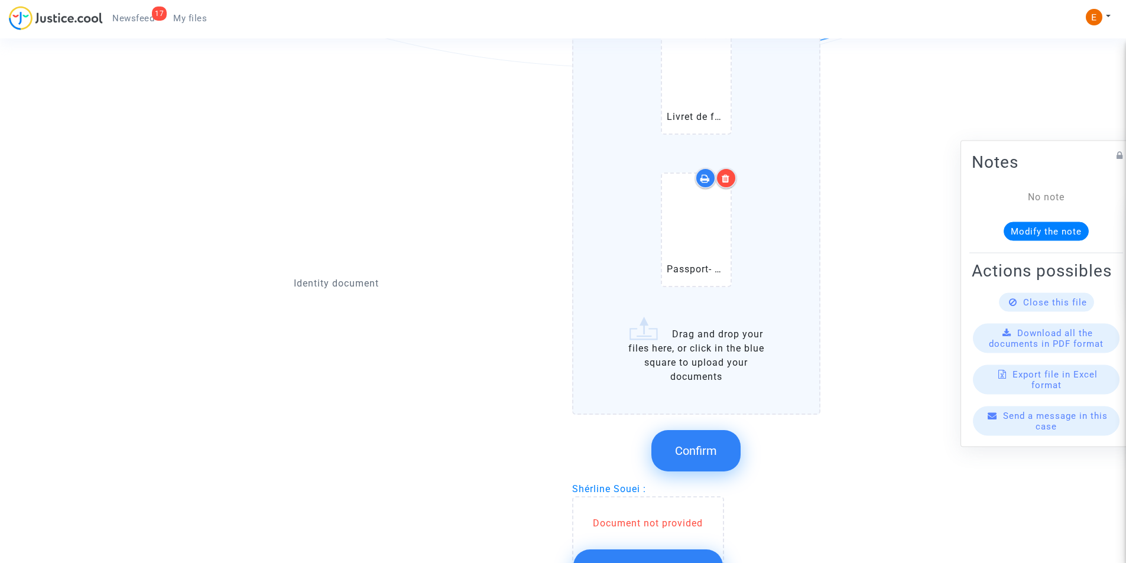
click at [702, 440] on button "Confirm" at bounding box center [696, 450] width 89 height 41
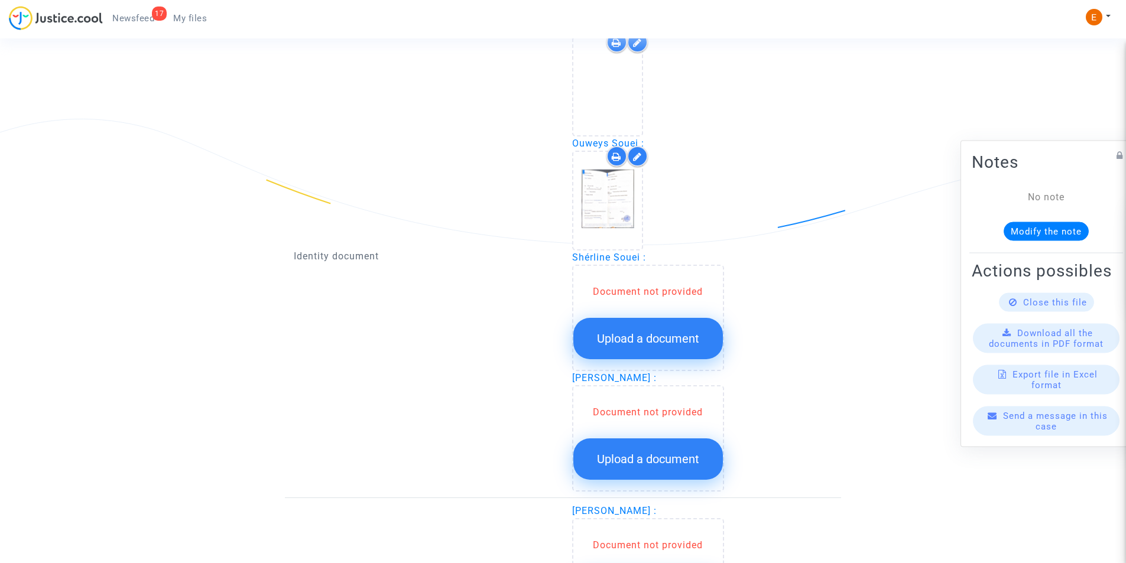
scroll to position [885, 0]
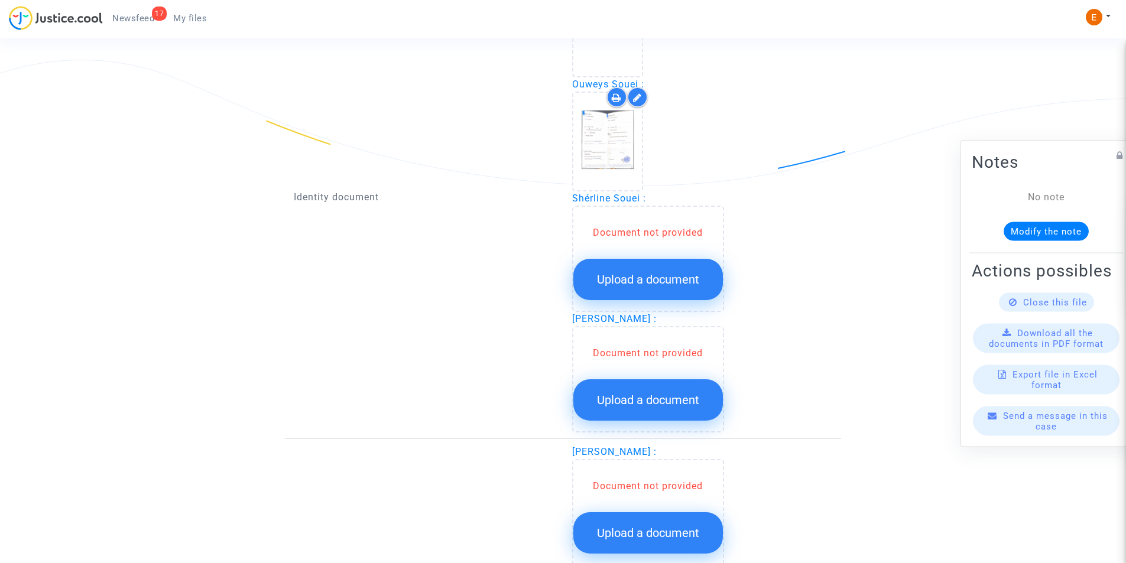
click at [608, 277] on span "Upload a document" at bounding box center [648, 280] width 102 height 14
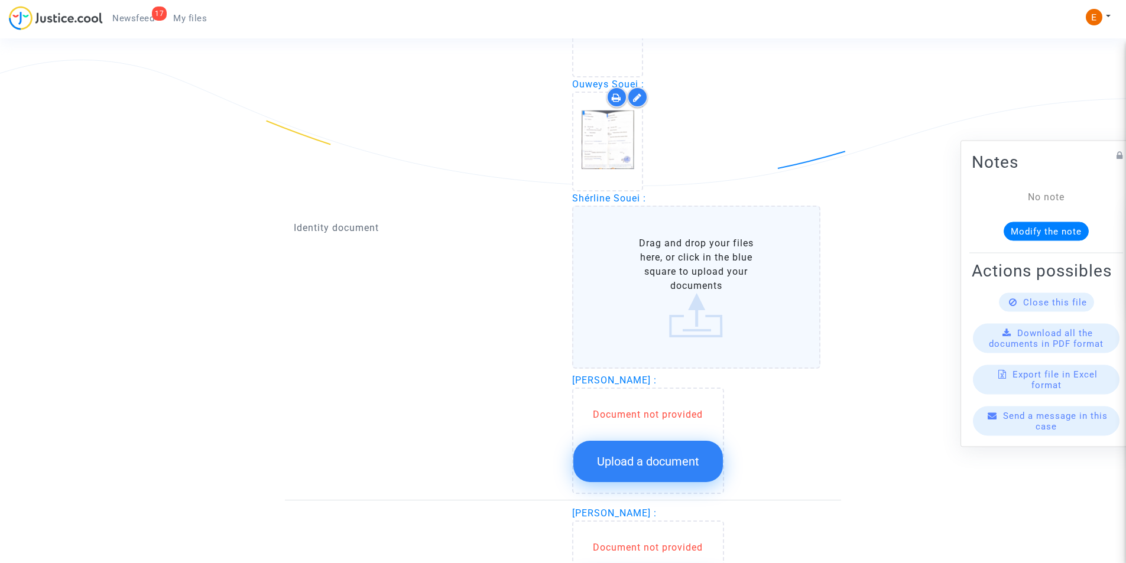
click at [681, 304] on label "Drag and drop your files here, or click in the blue square to upload your docum…" at bounding box center [696, 287] width 249 height 163
click at [0, 0] on input "Drag and drop your files here, or click in the blue square to upload your docum…" at bounding box center [0, 0] width 0 height 0
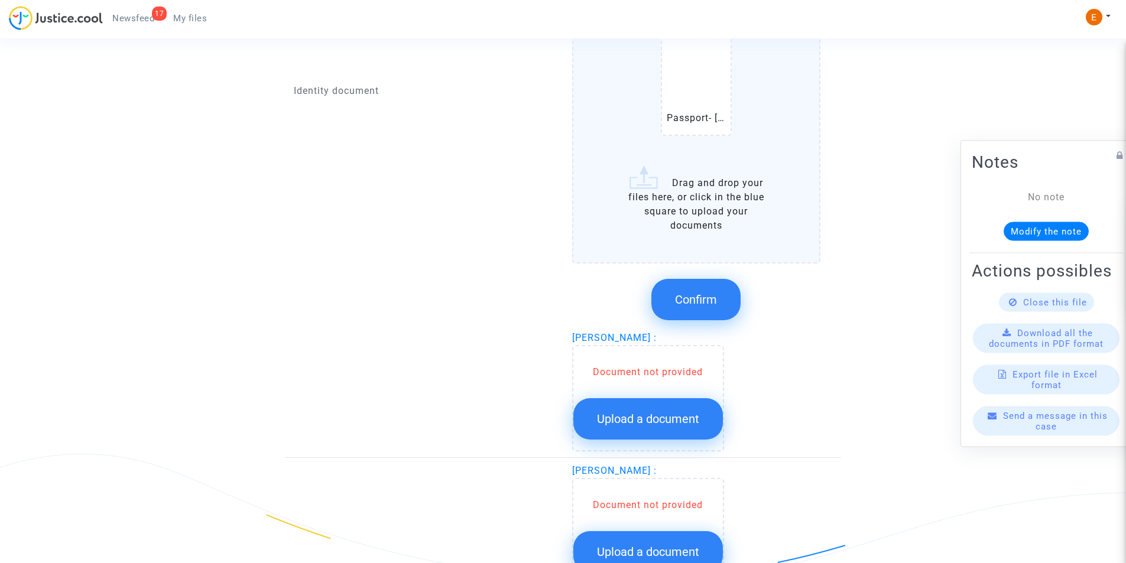
scroll to position [1122, 0]
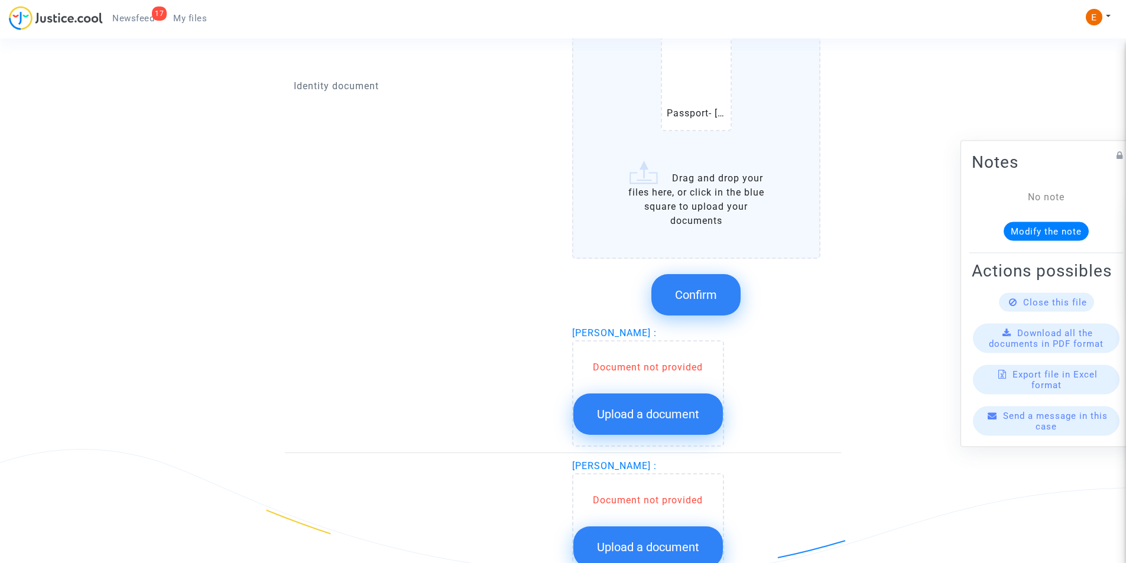
click at [710, 297] on span "Confirm" at bounding box center [696, 295] width 42 height 14
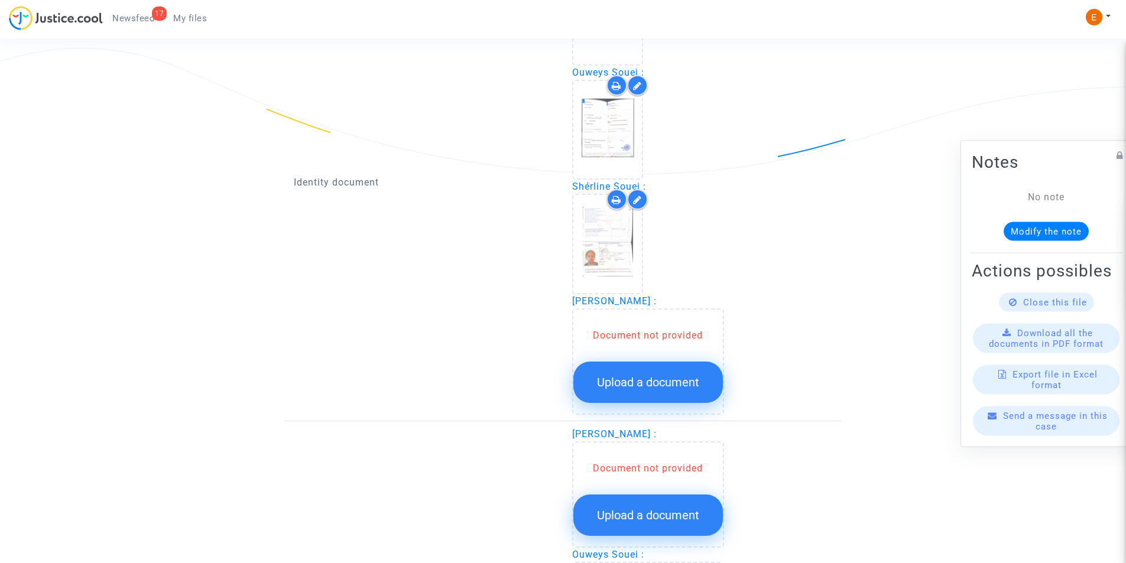
scroll to position [885, 0]
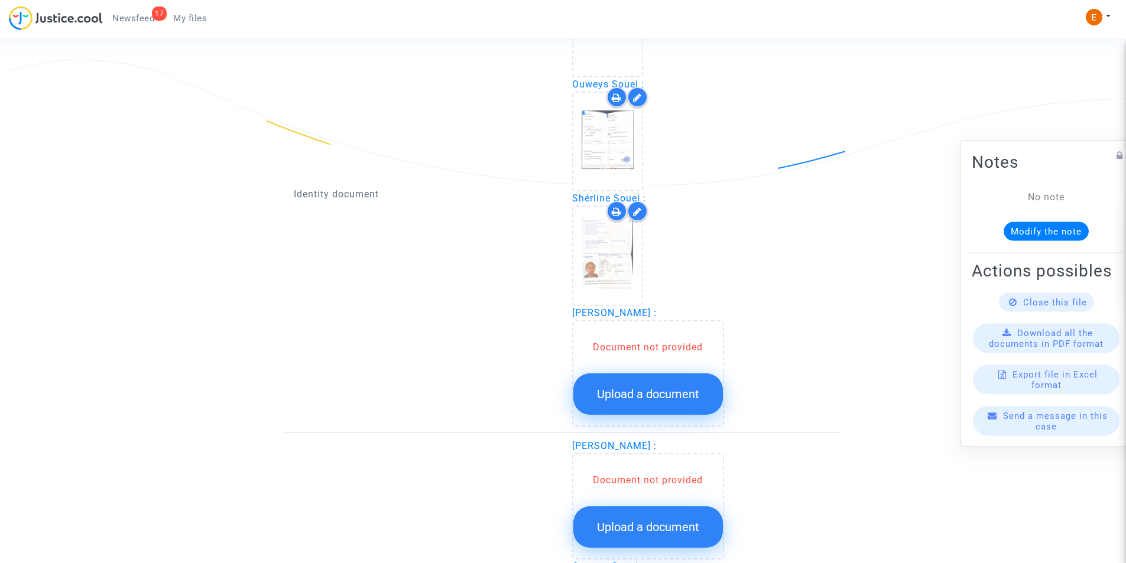
click at [683, 403] on button "Upload a document" at bounding box center [648, 394] width 150 height 41
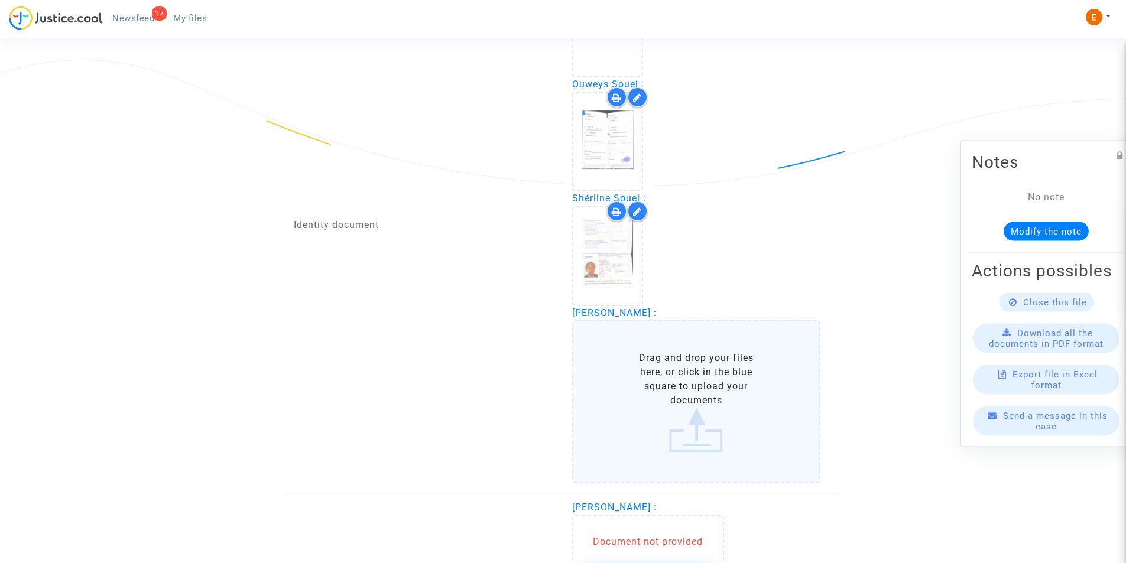
click at [704, 406] on label "Drag and drop your files here, or click in the blue square to upload your docum…" at bounding box center [696, 401] width 249 height 163
click at [0, 0] on input "Drag and drop your files here, or click in the blue square to upload your docum…" at bounding box center [0, 0] width 0 height 0
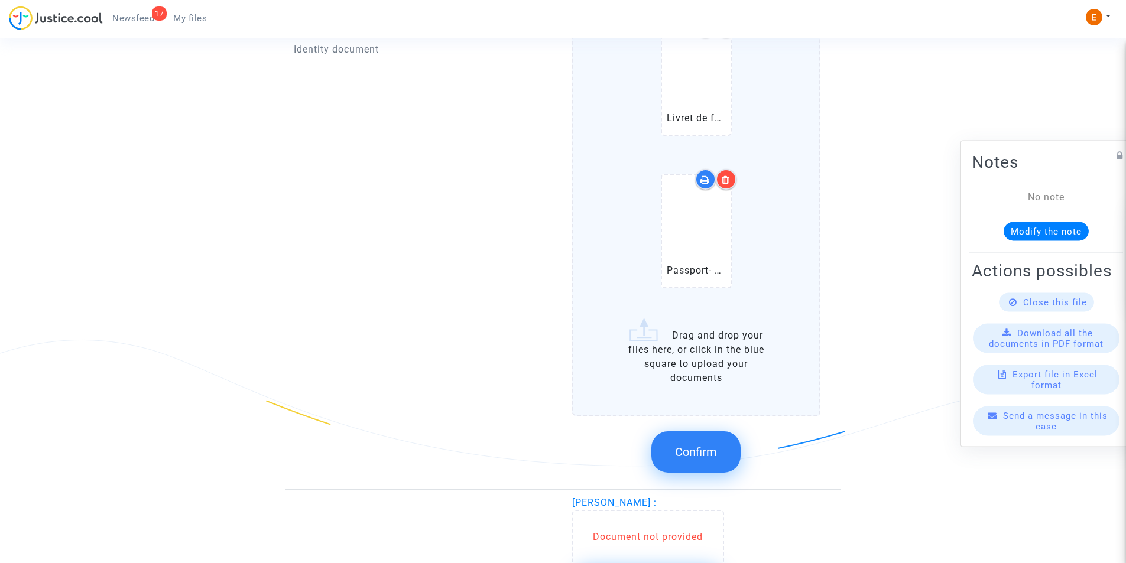
scroll to position [1358, 0]
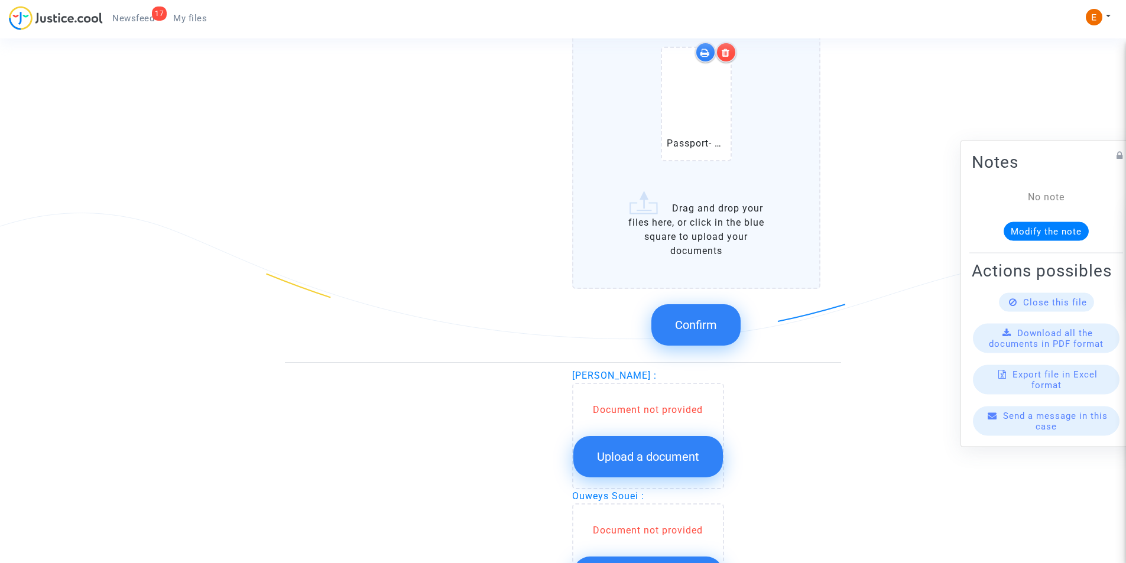
click at [714, 313] on button "Confirm" at bounding box center [696, 324] width 89 height 41
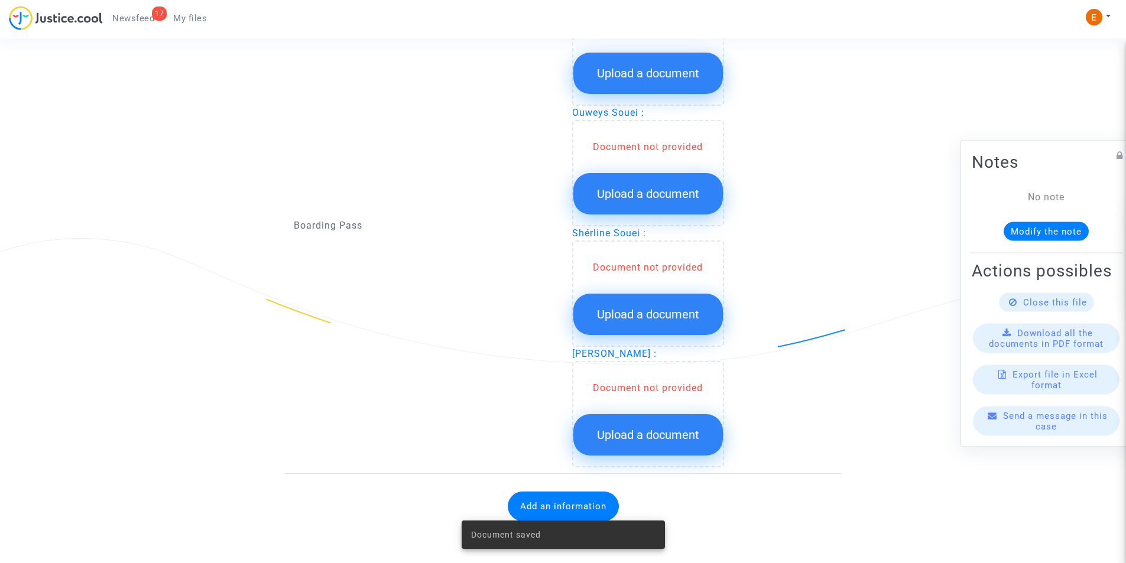
scroll to position [1273, 0]
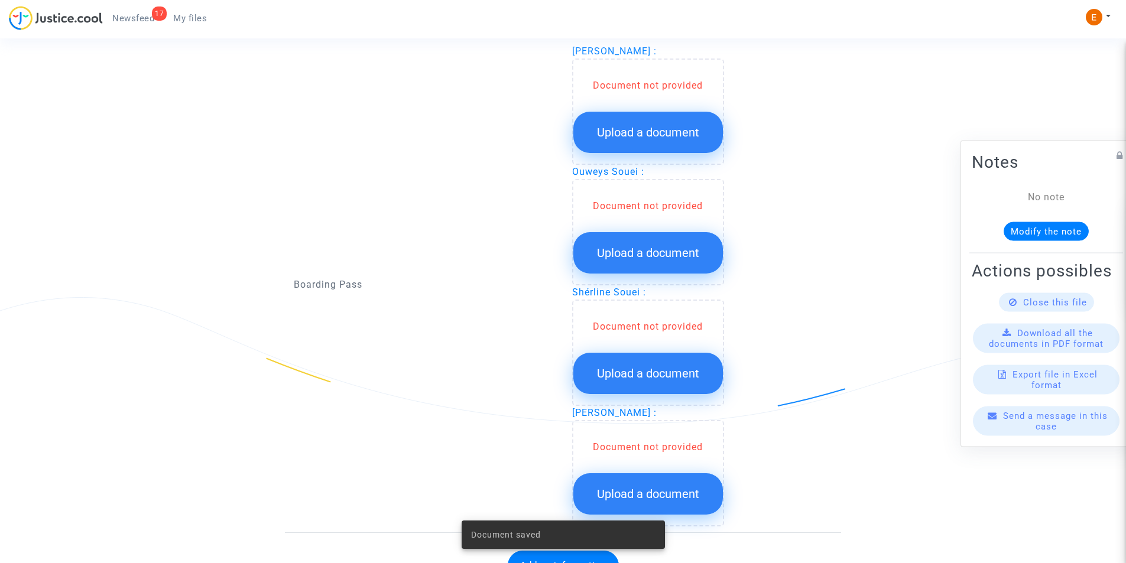
click at [652, 135] on span "Upload a document" at bounding box center [648, 132] width 102 height 14
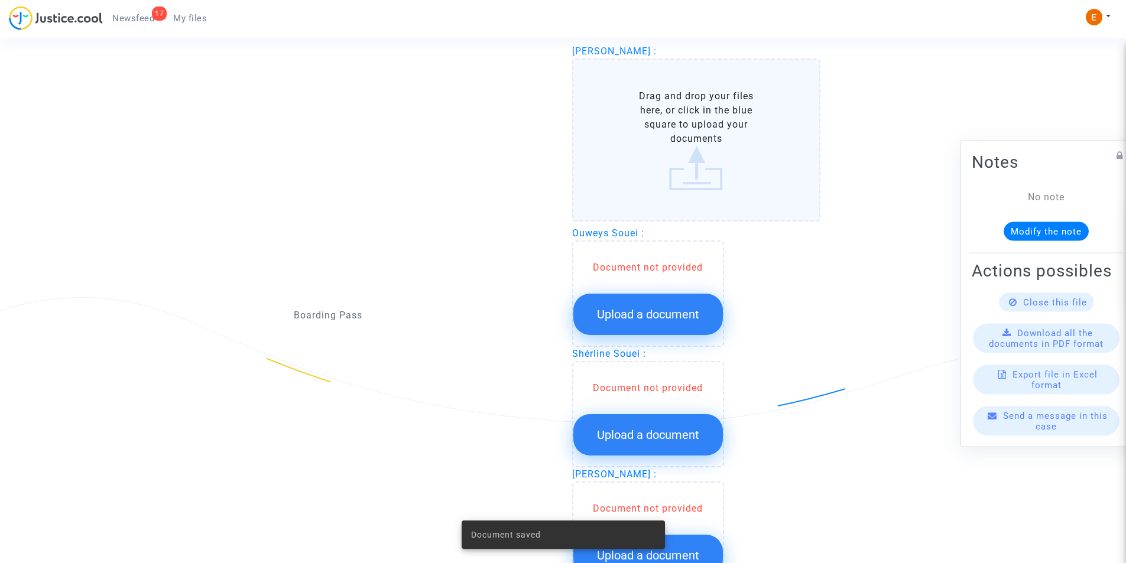
click at [696, 161] on label "Drag and drop your files here, or click in the blue square to upload your docum…" at bounding box center [696, 140] width 249 height 163
click at [0, 0] on input "Drag and drop your files here, or click in the blue square to upload your docum…" at bounding box center [0, 0] width 0 height 0
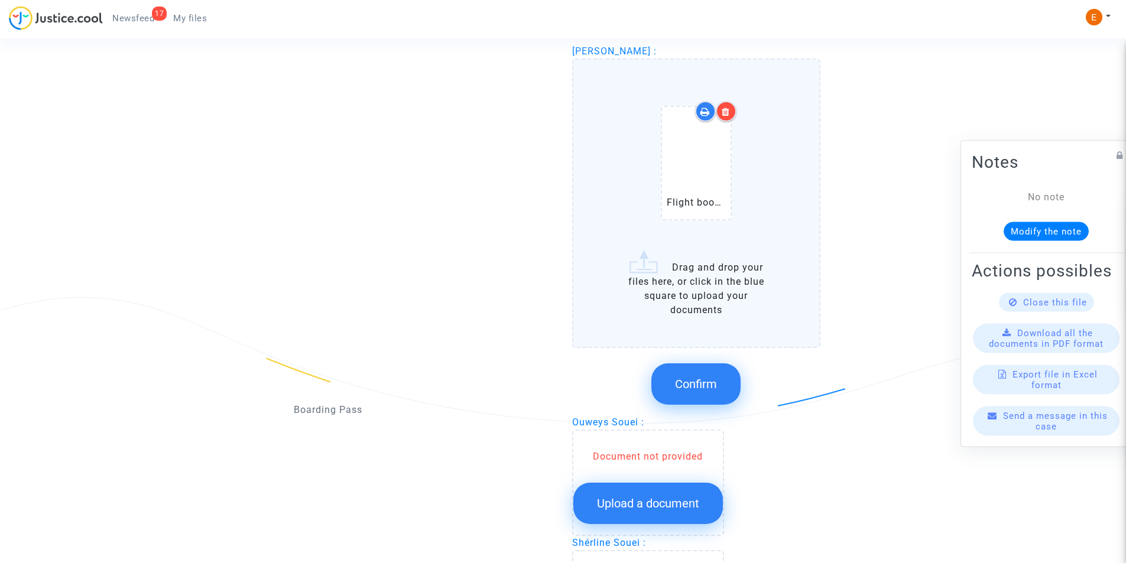
click at [699, 375] on button "Confirm" at bounding box center [696, 384] width 89 height 41
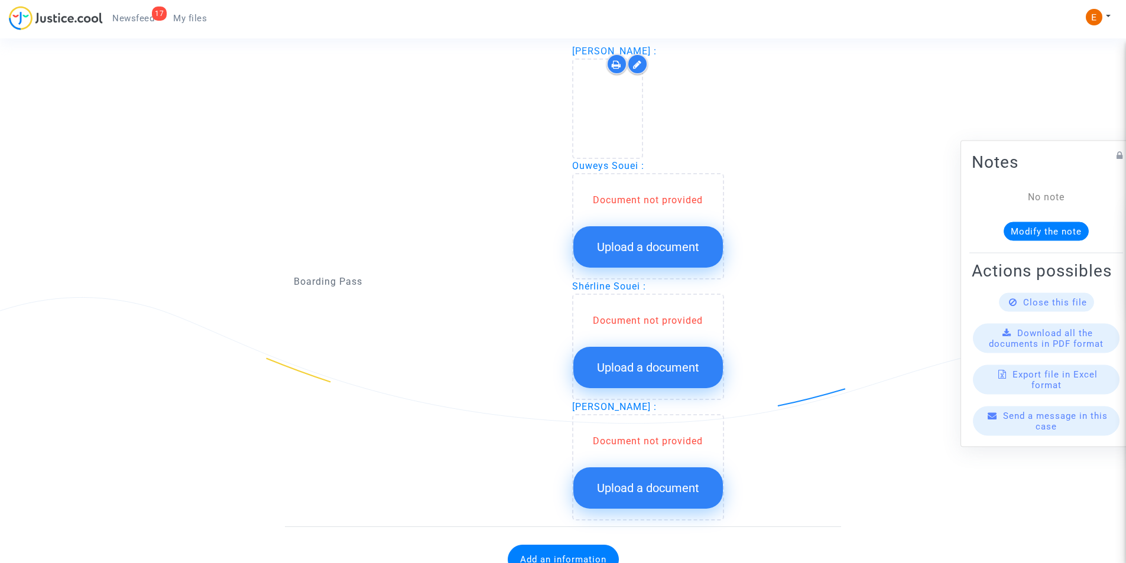
click at [678, 263] on button "Upload a document" at bounding box center [648, 246] width 150 height 41
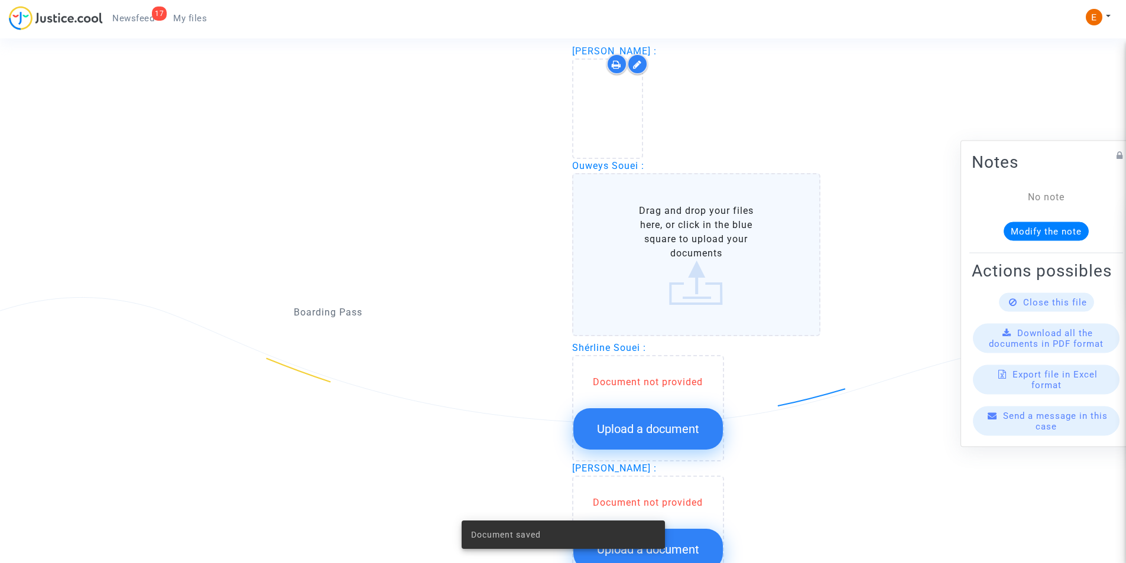
click at [672, 254] on label "Drag and drop your files here, or click in the blue square to upload your docum…" at bounding box center [696, 254] width 249 height 163
click at [0, 0] on input "Drag and drop your files here, or click in the blue square to upload your docum…" at bounding box center [0, 0] width 0 height 0
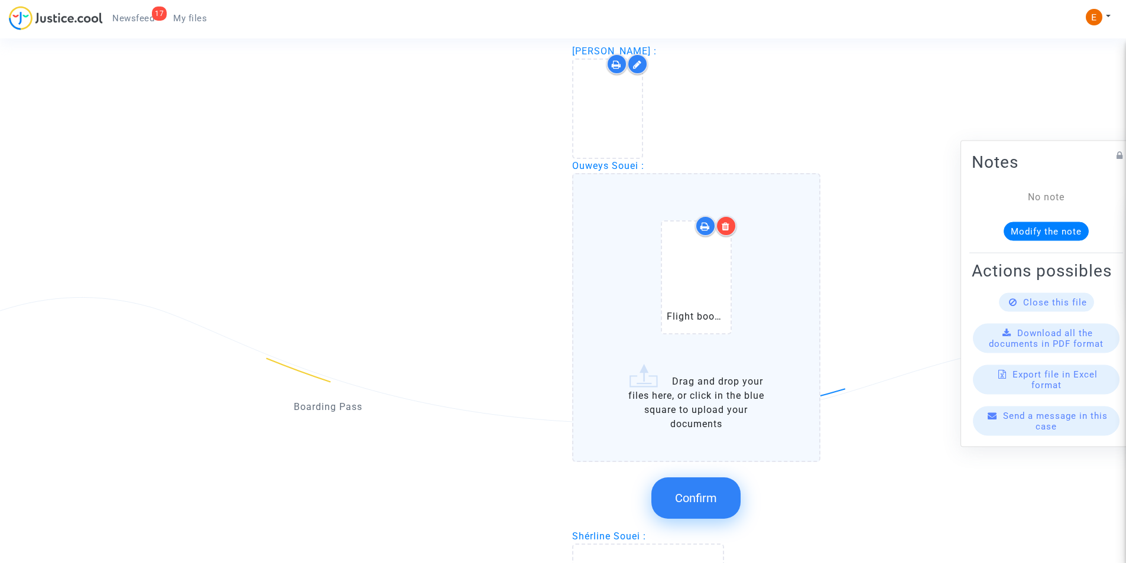
click at [689, 505] on span "Confirm" at bounding box center [696, 498] width 42 height 14
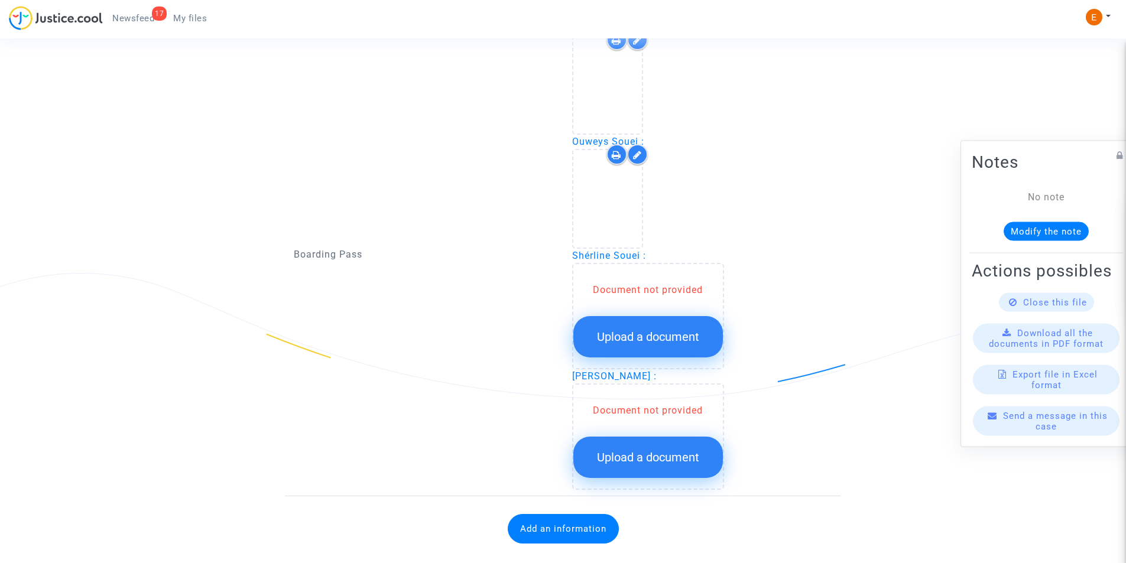
scroll to position [1320, 0]
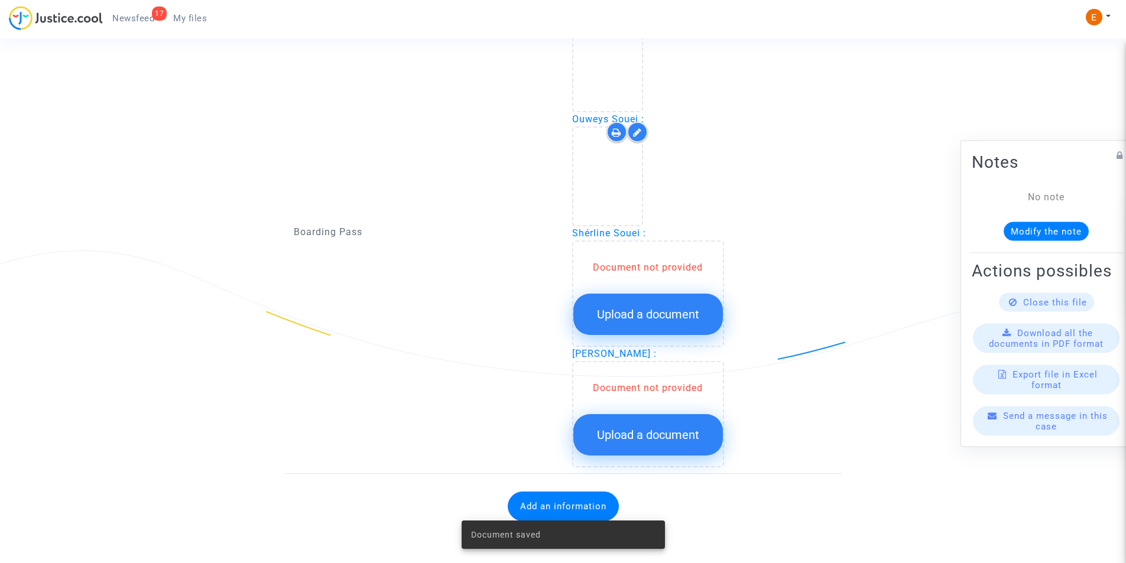
click at [685, 317] on span "Upload a document" at bounding box center [648, 314] width 102 height 14
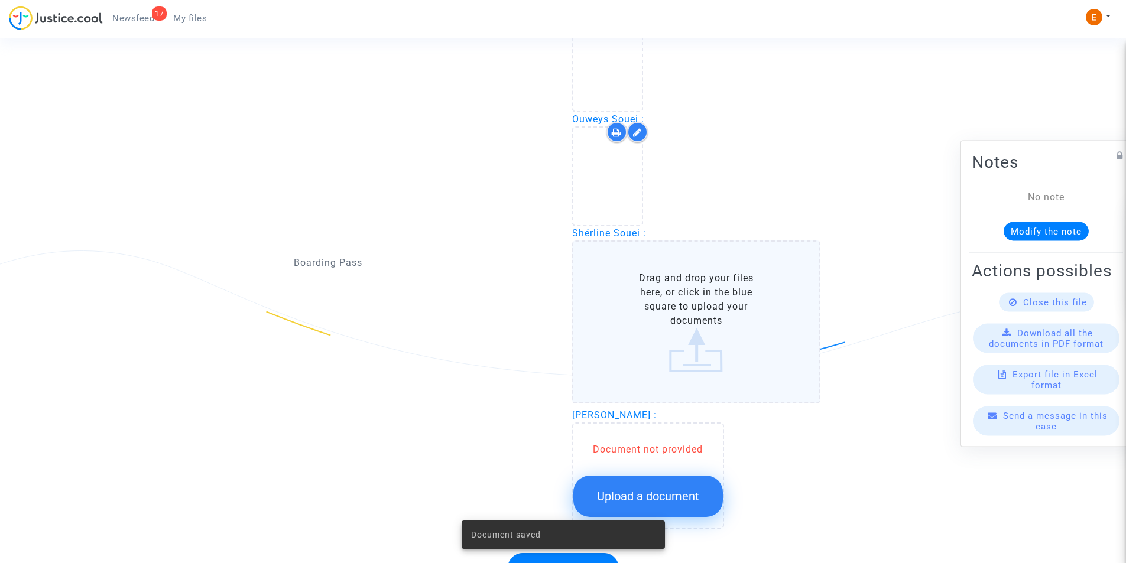
click at [672, 354] on label "Drag and drop your files here, or click in the blue square to upload your docum…" at bounding box center [696, 322] width 249 height 163
click at [0, 0] on input "Drag and drop your files here, or click in the blue square to upload your docum…" at bounding box center [0, 0] width 0 height 0
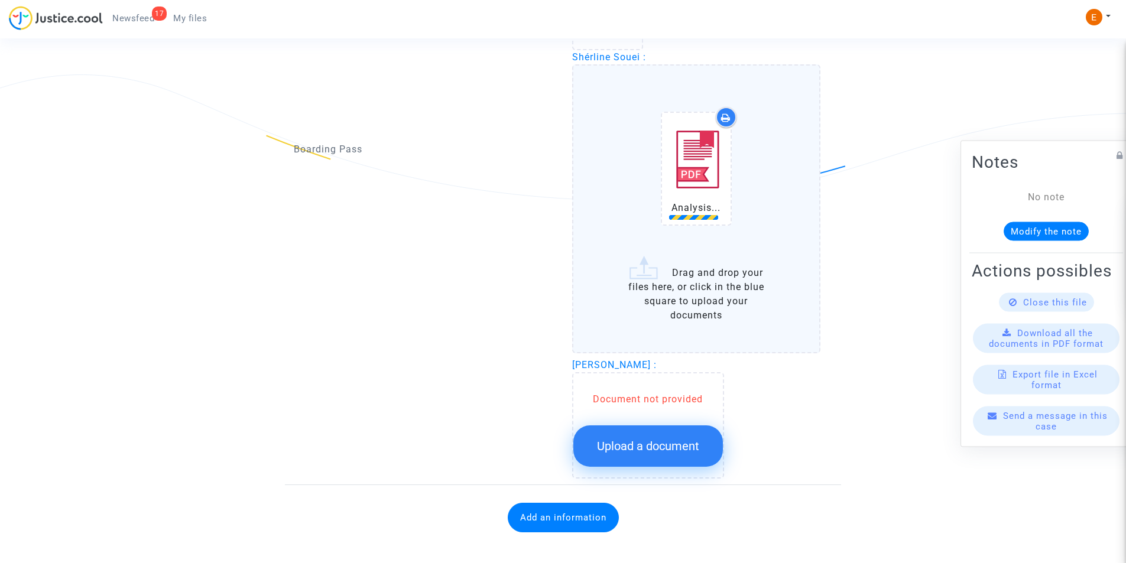
scroll to position [1498, 0]
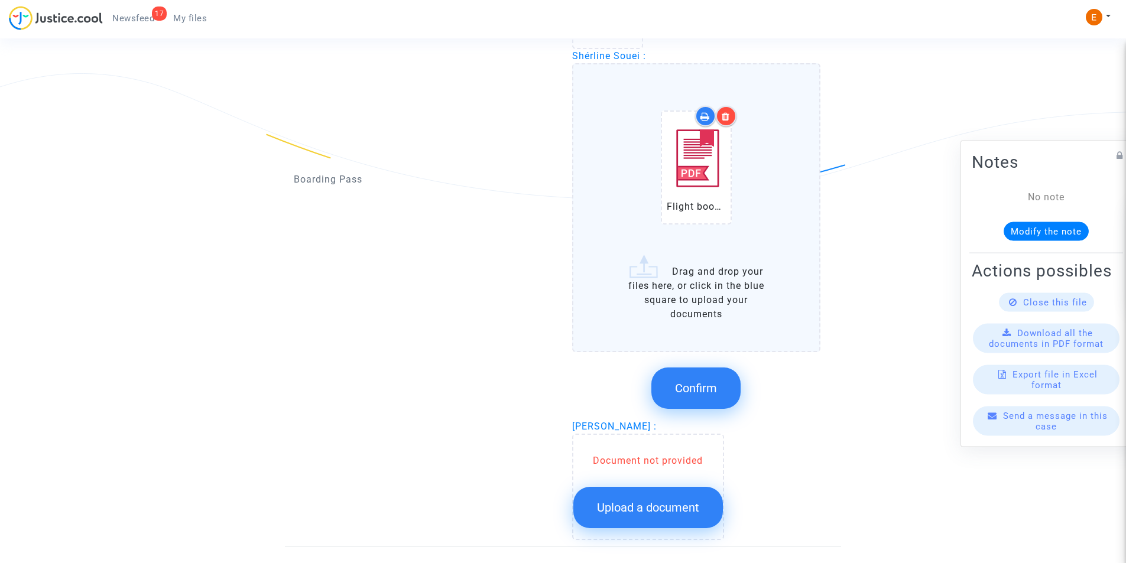
click at [701, 393] on span "Confirm" at bounding box center [696, 388] width 42 height 14
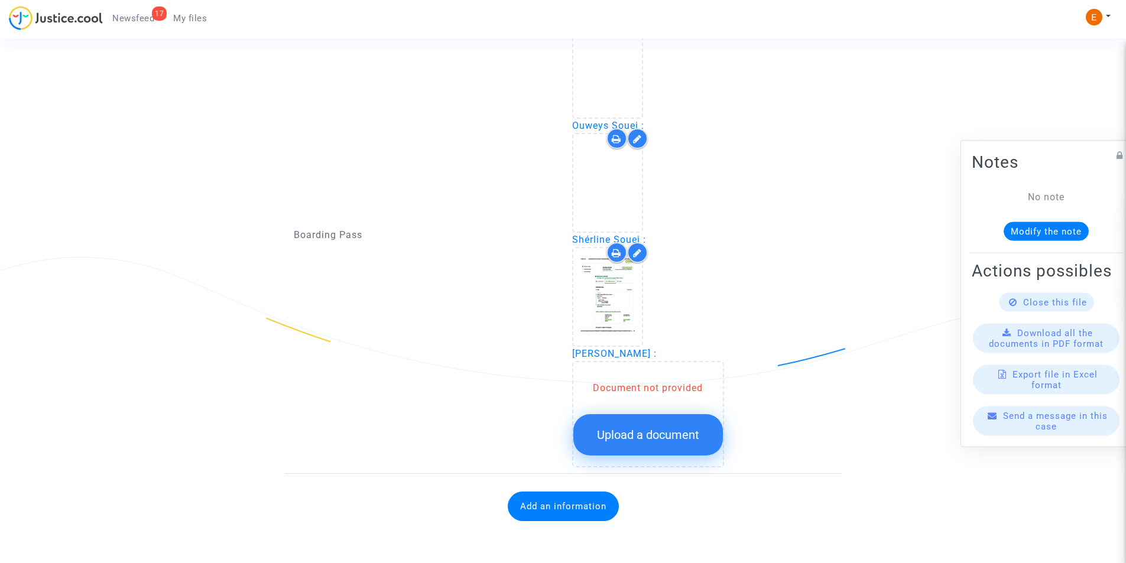
click at [662, 432] on span "Upload a document" at bounding box center [648, 435] width 102 height 14
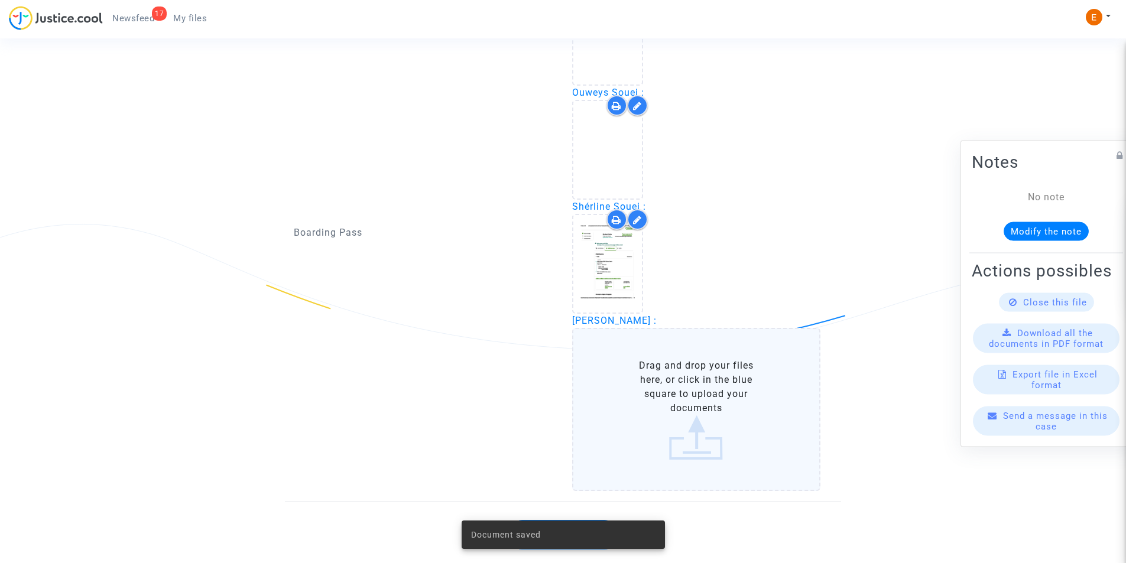
scroll to position [1375, 0]
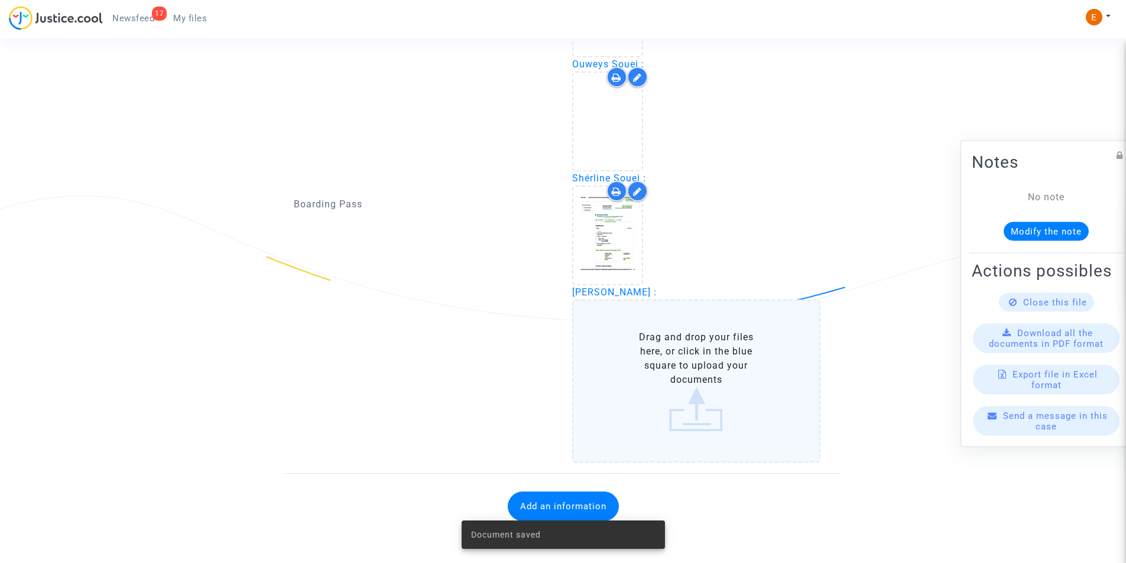
click at [692, 391] on label "Drag and drop your files here, or click in the blue square to upload your docum…" at bounding box center [696, 381] width 249 height 163
click at [0, 0] on input "Drag and drop your files here, or click in the blue square to upload your docum…" at bounding box center [0, 0] width 0 height 0
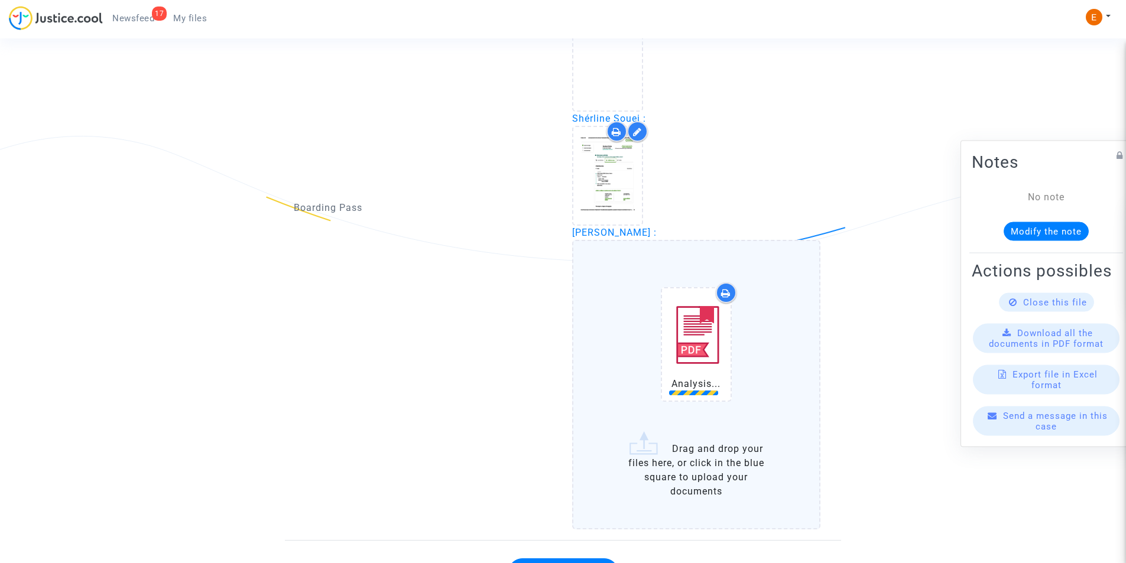
scroll to position [1502, 0]
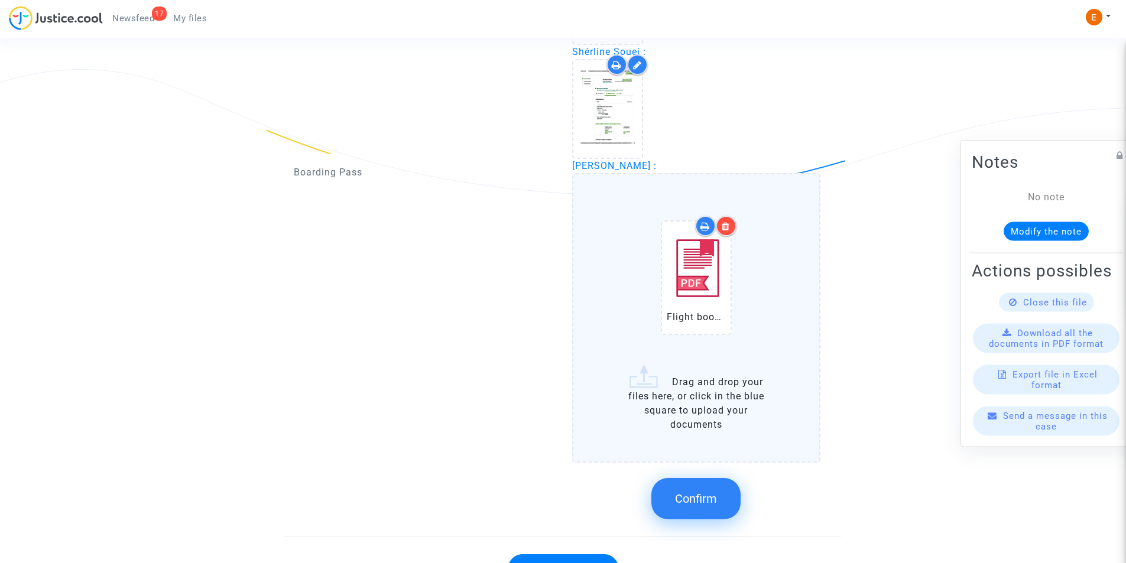
click at [694, 512] on button "Confirm" at bounding box center [696, 498] width 89 height 41
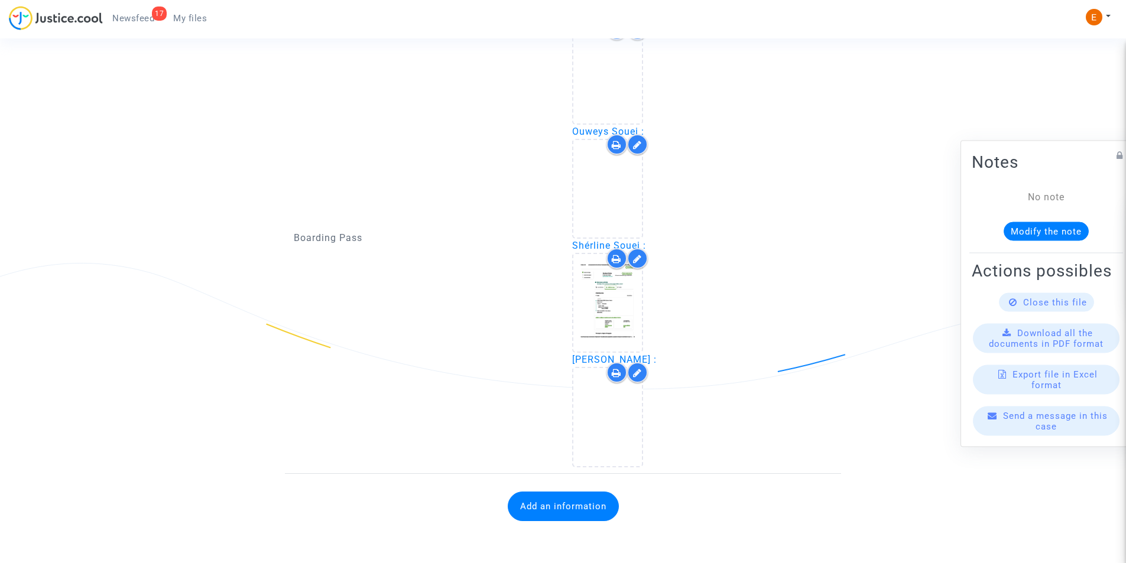
scroll to position [1308, 0]
